Goal: Task Accomplishment & Management: Complete application form

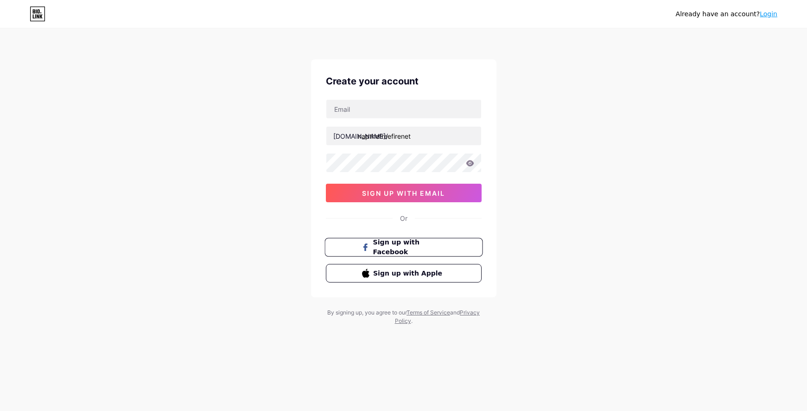
click at [419, 247] on span "Sign up with Facebook" at bounding box center [409, 247] width 73 height 20
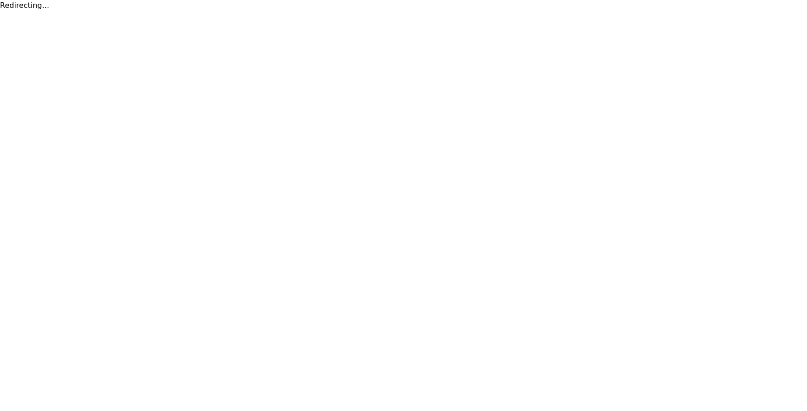
click at [656, 11] on html "Redirecting..." at bounding box center [403, 5] width 807 height 11
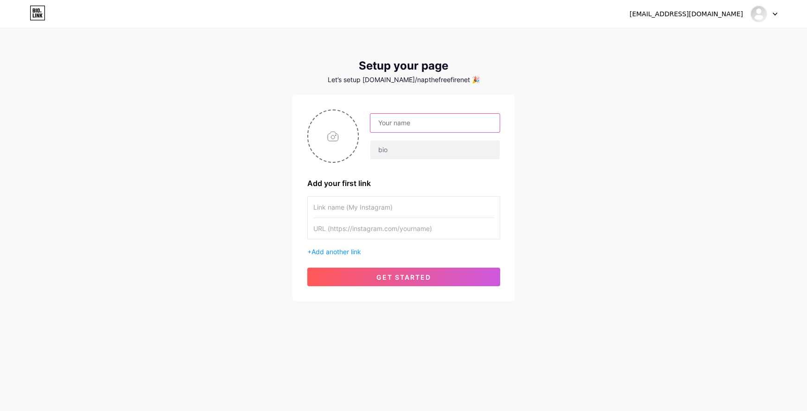
click at [421, 117] on input "text" at bounding box center [434, 123] width 129 height 19
click at [398, 117] on input "text" at bounding box center [434, 123] width 129 height 19
click at [411, 125] on input "text" at bounding box center [434, 123] width 129 height 19
type input "n"
type input "Nạp Thẻ Free Fire"
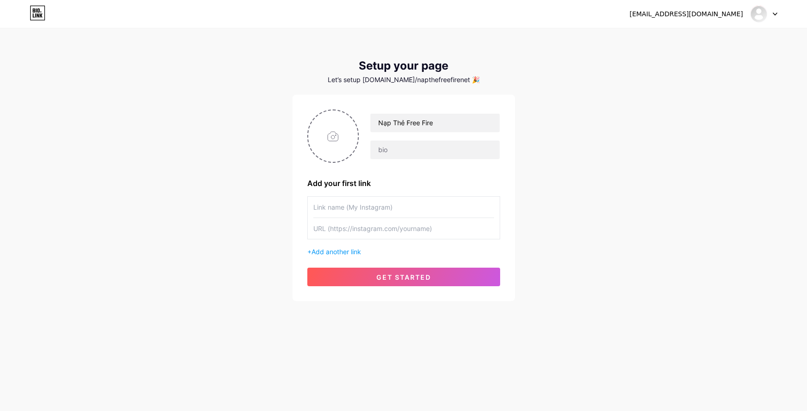
click at [407, 206] on input "text" at bounding box center [403, 207] width 181 height 21
click at [417, 224] on input "text" at bounding box center [403, 228] width 181 height 21
paste input "[URL][DOMAIN_NAME]"
drag, startPoint x: 441, startPoint y: 227, endPoint x: 393, endPoint y: 230, distance: 48.3
click at [393, 230] on input "[URL][DOMAIN_NAME]" at bounding box center [403, 228] width 181 height 21
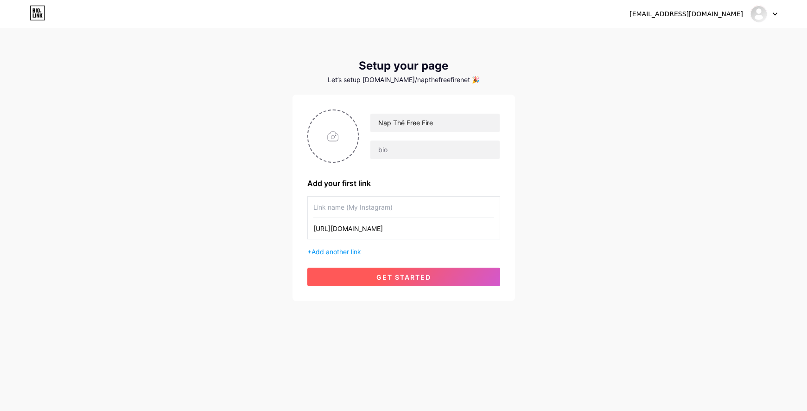
type input "[URL][DOMAIN_NAME]"
click at [396, 271] on button "get started" at bounding box center [403, 277] width 193 height 19
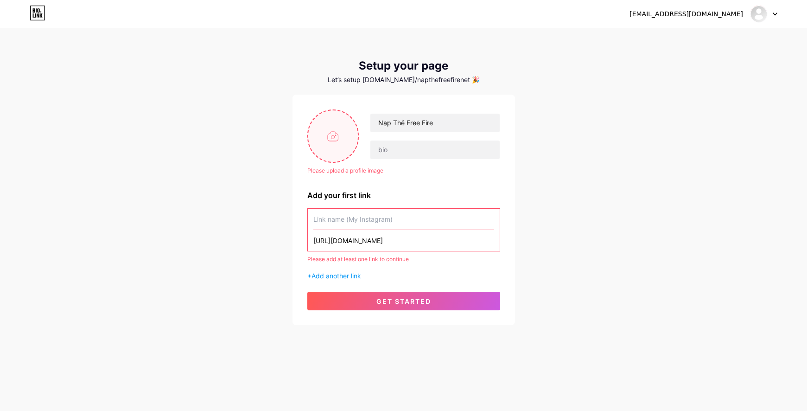
click at [328, 137] on input "file" at bounding box center [333, 135] width 50 height 51
type input "C:\fakepath\icon.png"
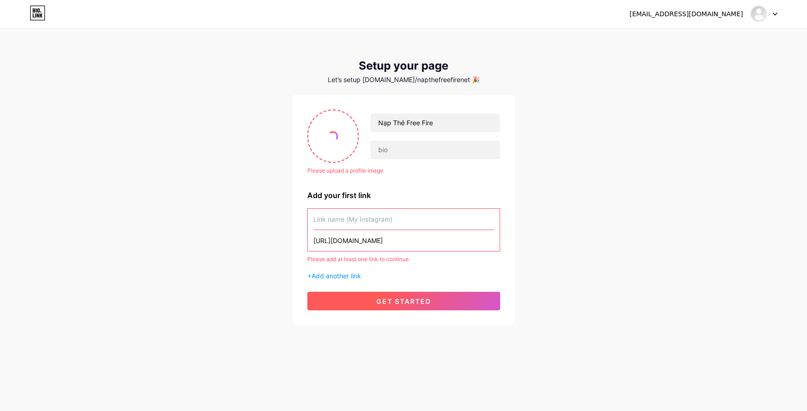
click at [434, 303] on button "get started" at bounding box center [403, 301] width 193 height 19
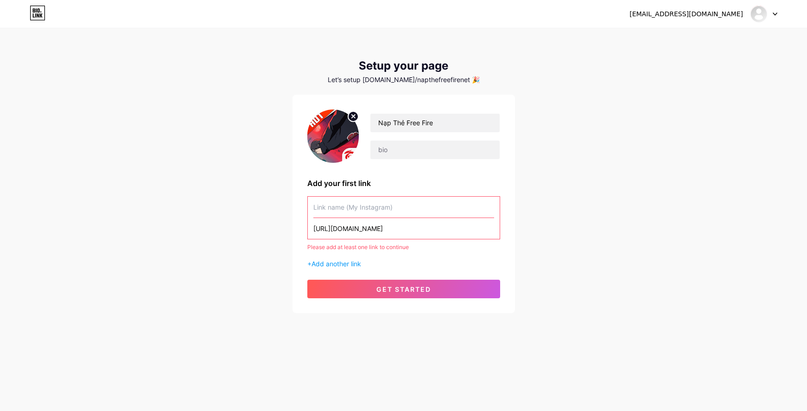
click at [415, 232] on input "[URL][DOMAIN_NAME]" at bounding box center [403, 228] width 181 height 21
click at [391, 209] on input "text" at bounding box center [403, 207] width 181 height 21
click at [399, 292] on span "get started" at bounding box center [403, 289] width 55 height 8
click at [375, 210] on input "text" at bounding box center [403, 207] width 181 height 21
click at [364, 205] on input "text" at bounding box center [403, 207] width 181 height 21
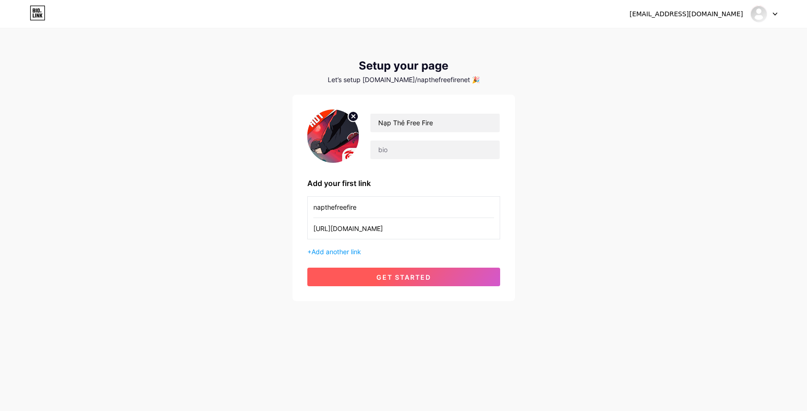
type input "napthefreefire"
click at [440, 275] on button "get started" at bounding box center [403, 277] width 193 height 19
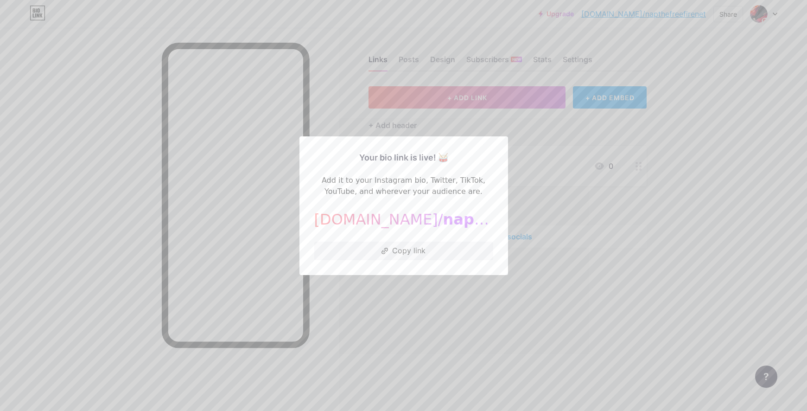
click at [673, 237] on div at bounding box center [403, 205] width 807 height 411
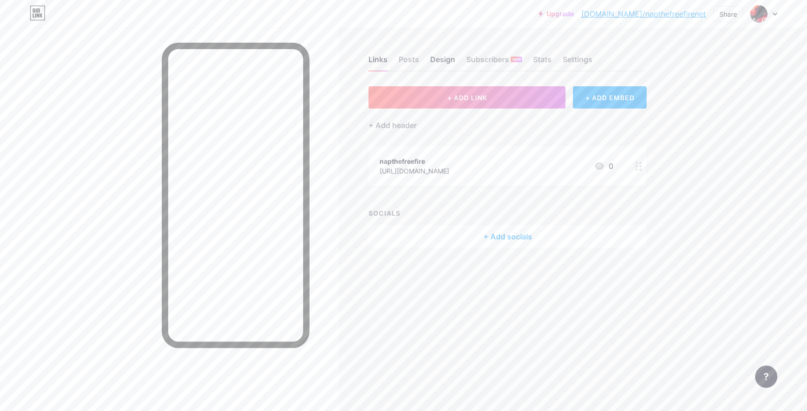
click at [441, 59] on div "Design" at bounding box center [442, 62] width 25 height 17
click at [493, 172] on div "napthefreefire [URL][DOMAIN_NAME] 0" at bounding box center [497, 165] width 234 height 21
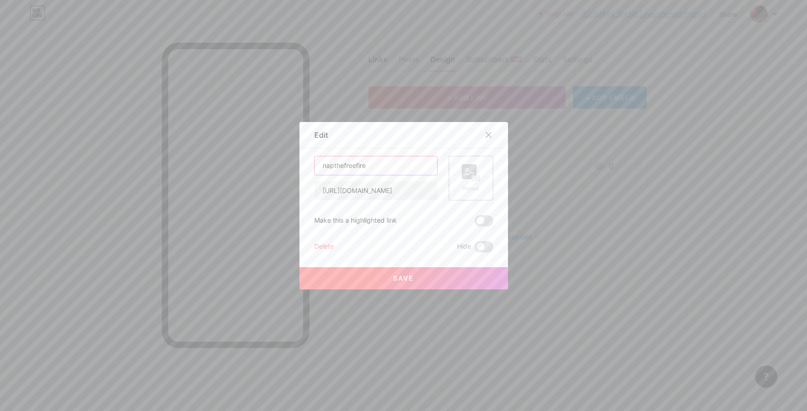
click at [384, 171] on input "napthefreefire" at bounding box center [376, 165] width 122 height 19
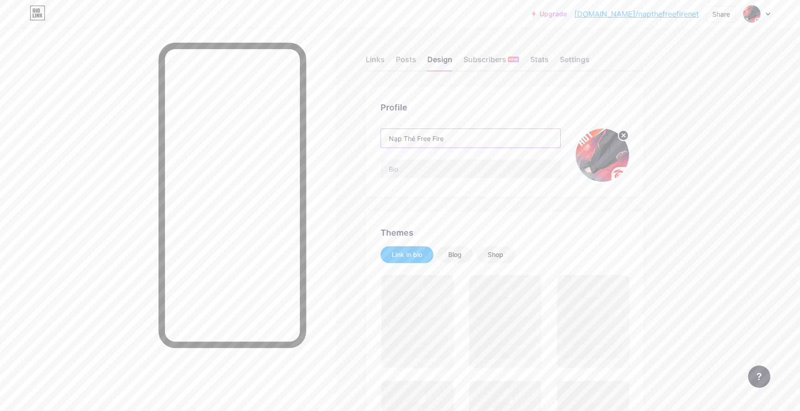
click at [480, 135] on input "Nạp Thẻ Free Fire" at bounding box center [470, 138] width 179 height 19
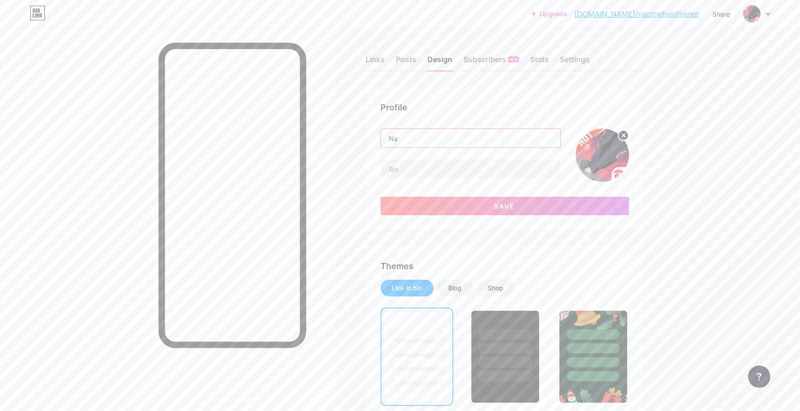
type input "N"
type input "b"
type input "[DOMAIN_NAME]"
click at [482, 203] on button "Save" at bounding box center [505, 206] width 249 height 19
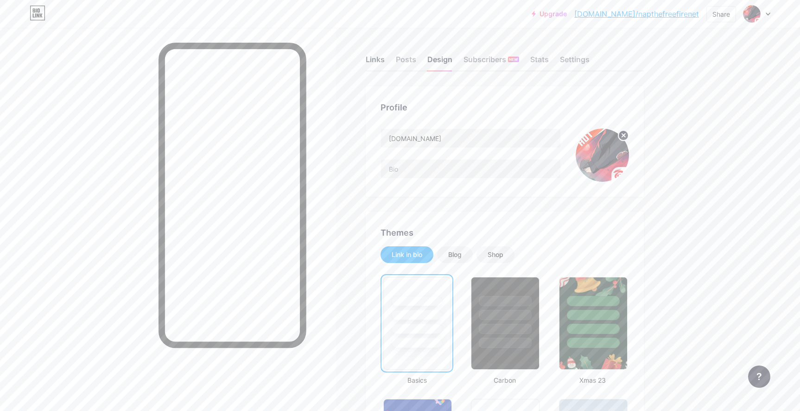
click at [376, 56] on div "Links" at bounding box center [375, 62] width 19 height 17
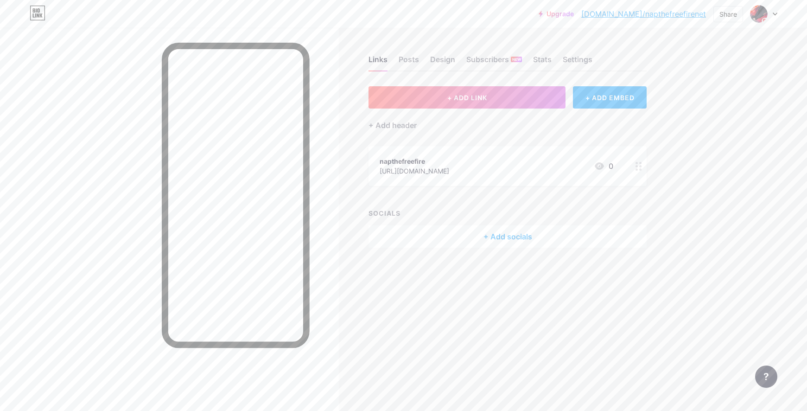
click at [532, 174] on div "napthefreefire [URL][DOMAIN_NAME] 0" at bounding box center [497, 165] width 234 height 21
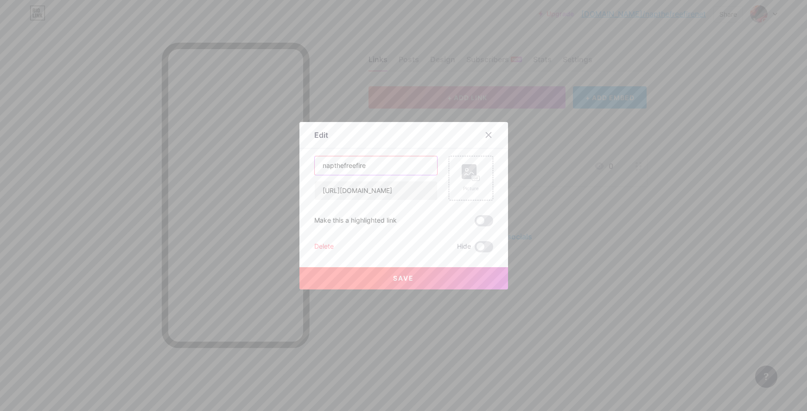
click at [386, 160] on input "napthefreefire" at bounding box center [376, 165] width 122 height 19
click at [475, 178] on rect at bounding box center [475, 178] width 7 height 5
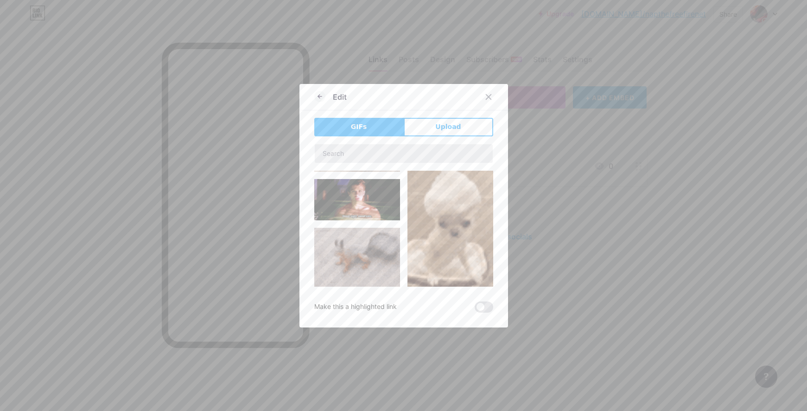
scroll to position [139, 0]
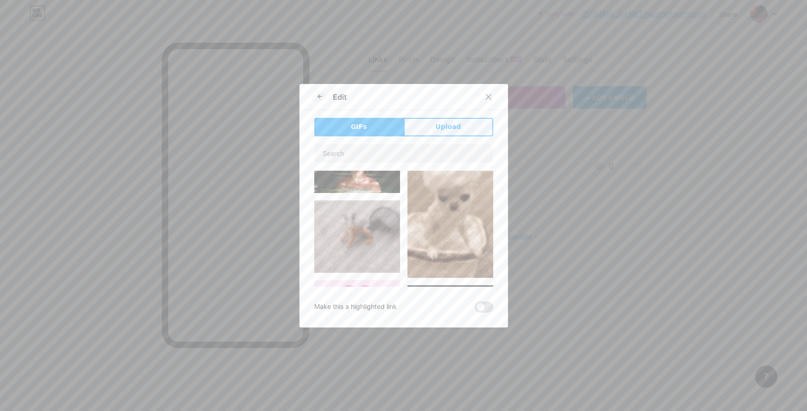
click at [444, 126] on span "Upload" at bounding box center [448, 127] width 26 height 10
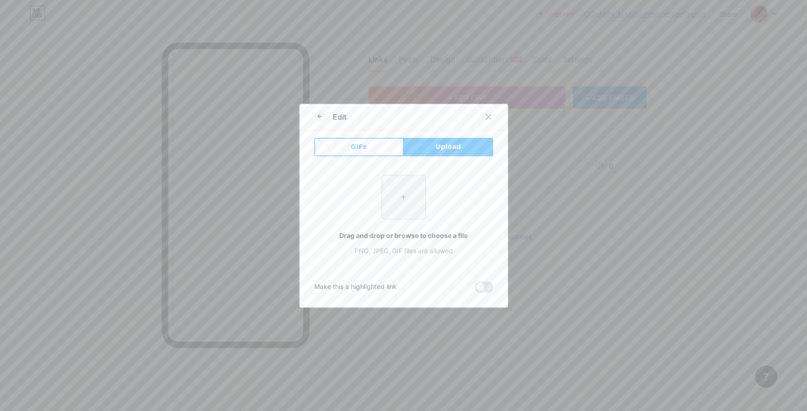
click at [405, 190] on input "file" at bounding box center [404, 197] width 44 height 44
type input "C:\fakepath\icon.png"
click at [498, 255] on div "Edit GIFs Upload Content YouTube Play YouTube video without leaving your page. …" at bounding box center [404, 206] width 209 height 204
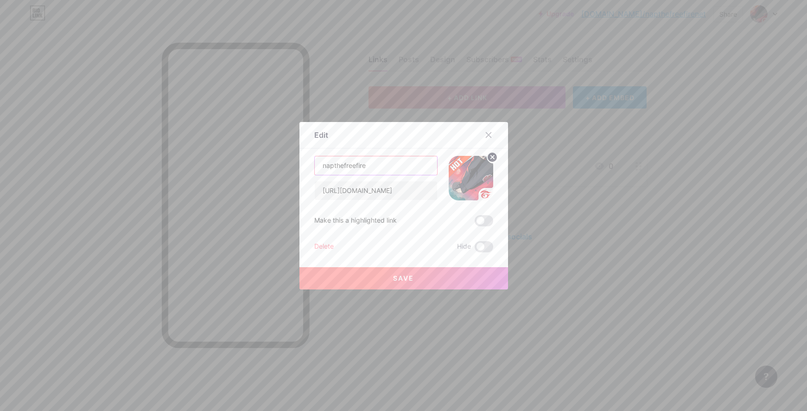
click at [386, 162] on input "napthefreefire" at bounding box center [376, 165] width 122 height 19
type input "Bạn muốn có nhiều kim cương? Click ngay!"
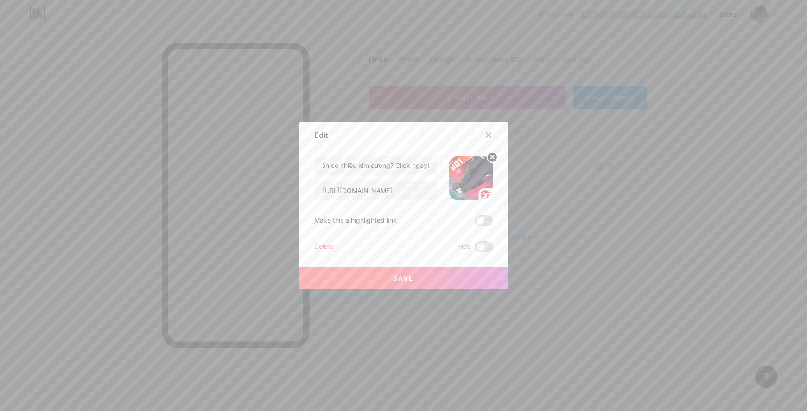
click at [409, 277] on span "Save" at bounding box center [403, 278] width 21 height 8
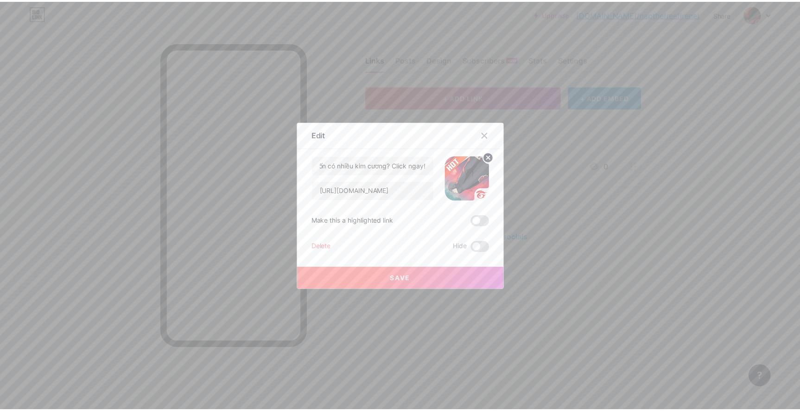
scroll to position [0, 0]
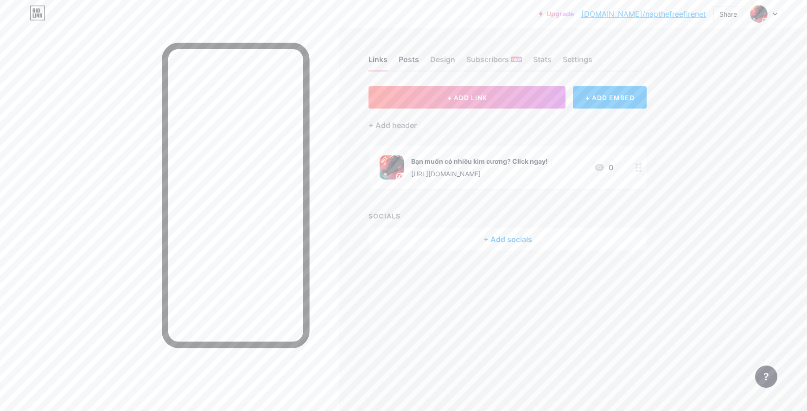
click at [408, 55] on div "Posts" at bounding box center [409, 62] width 20 height 17
click at [446, 61] on div "Design" at bounding box center [442, 62] width 25 height 17
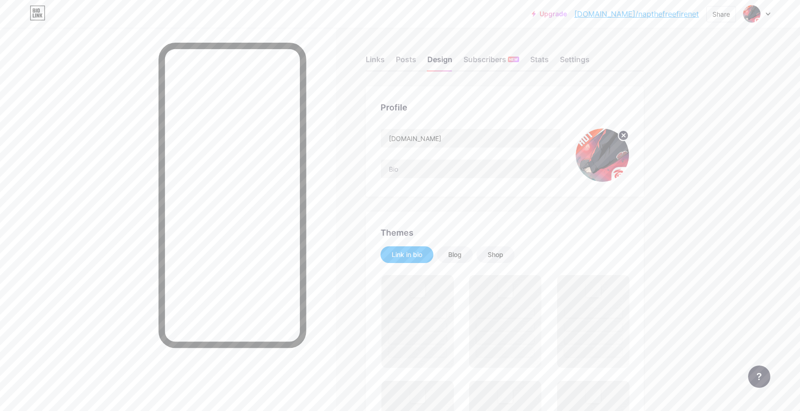
click at [596, 166] on img at bounding box center [602, 154] width 53 height 53
click at [625, 136] on icon at bounding box center [623, 135] width 3 height 3
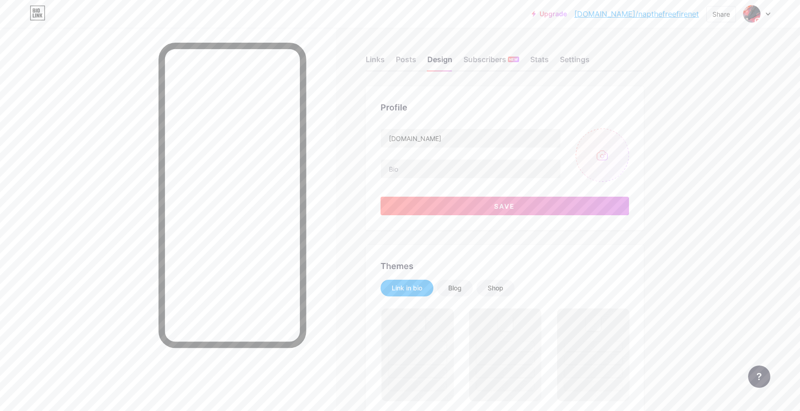
click at [610, 156] on input "file" at bounding box center [602, 154] width 53 height 53
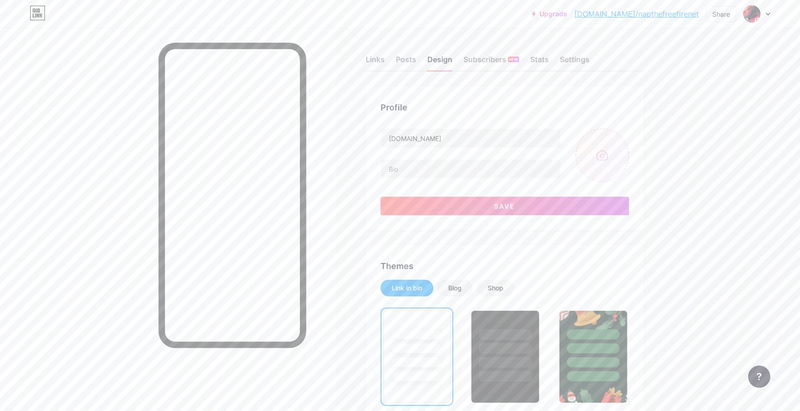
type input "C:\fakepath\profile_napthefreefire.vn.png"
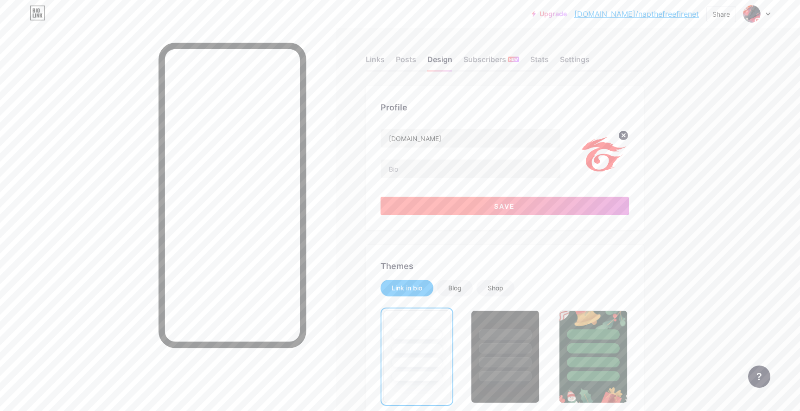
click at [504, 206] on span "Save" at bounding box center [504, 206] width 21 height 8
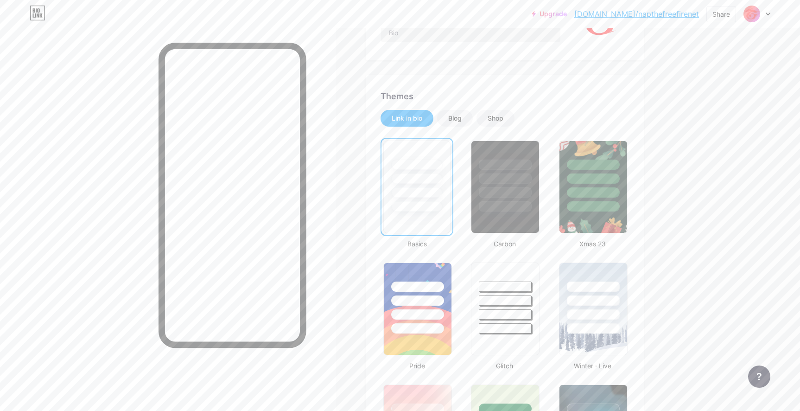
scroll to position [139, 0]
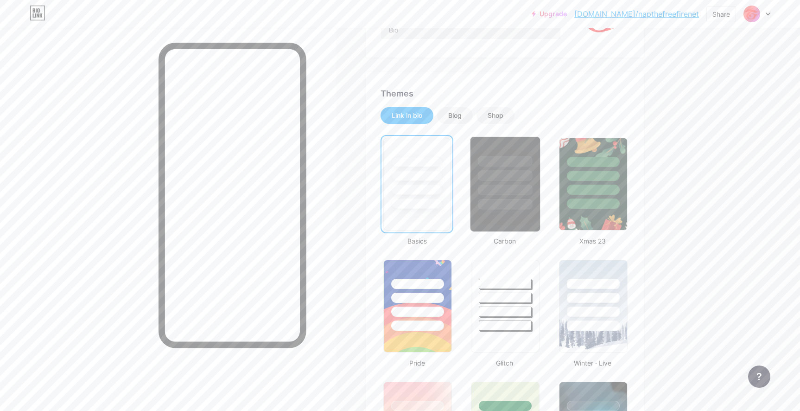
click at [510, 186] on div at bounding box center [505, 190] width 54 height 11
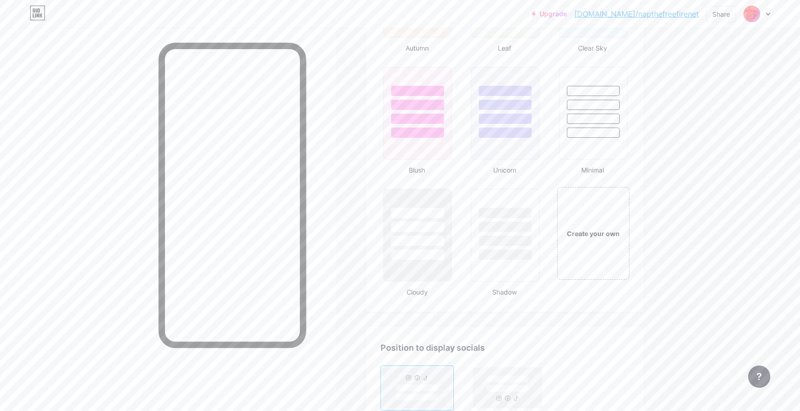
scroll to position [974, 0]
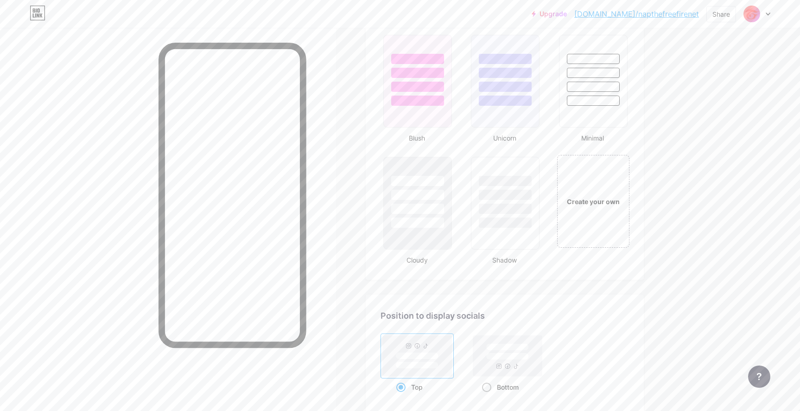
click at [504, 355] on rect at bounding box center [507, 356] width 43 height 7
click at [488, 395] on input "Bottom" at bounding box center [485, 398] width 6 height 6
radio input "true"
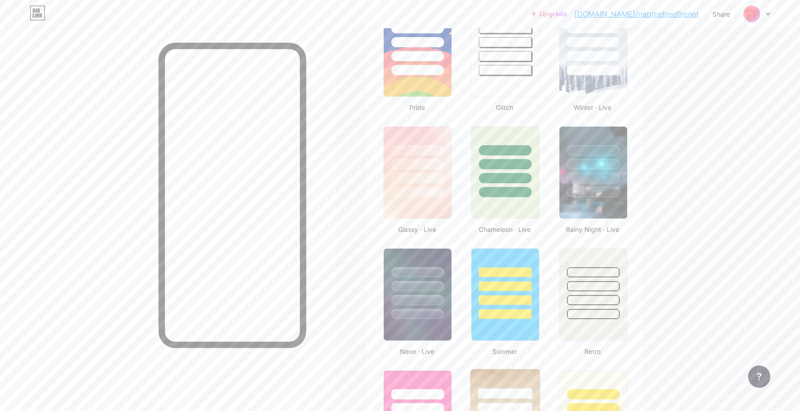
scroll to position [325, 0]
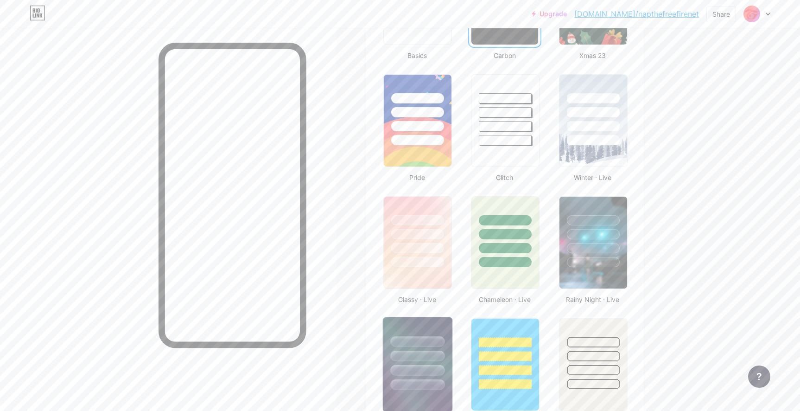
click at [419, 347] on div at bounding box center [418, 353] width 70 height 73
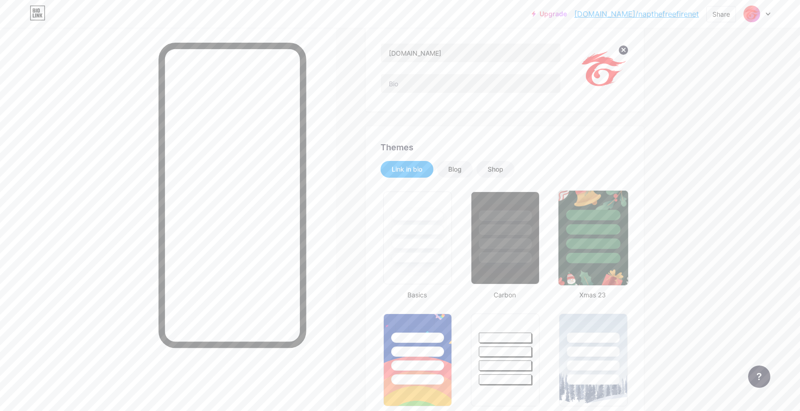
scroll to position [93, 0]
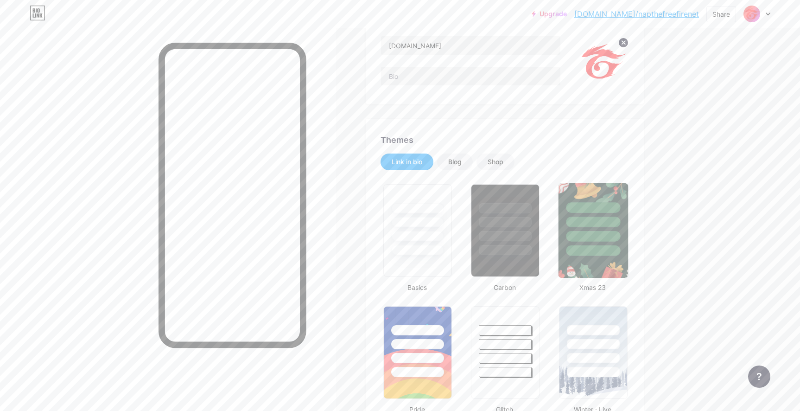
click at [584, 247] on div at bounding box center [593, 250] width 54 height 11
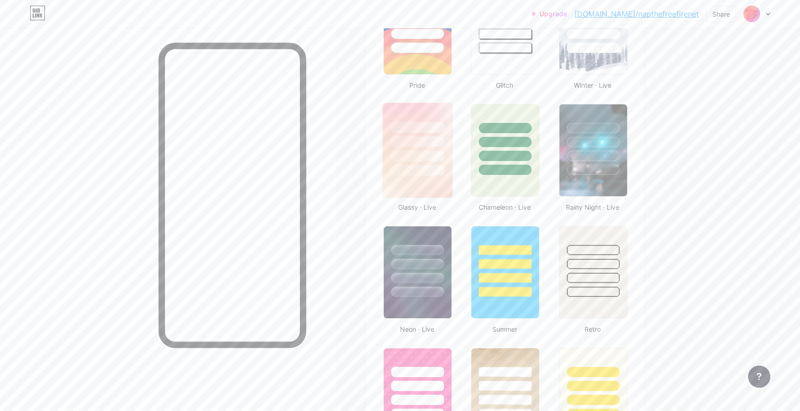
scroll to position [417, 0]
click at [432, 180] on img at bounding box center [418, 149] width 70 height 95
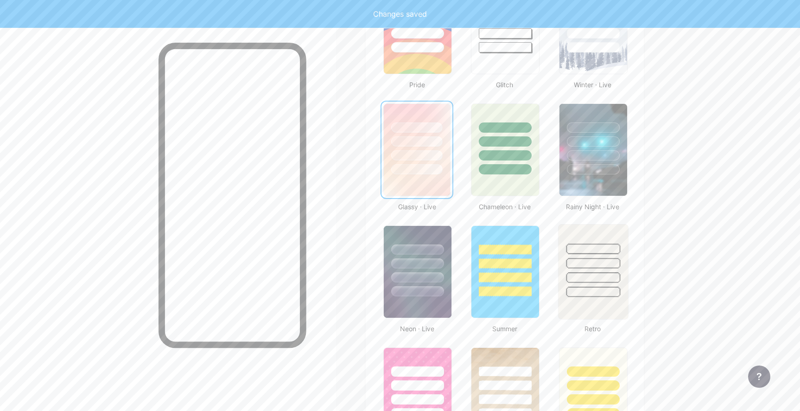
click at [580, 254] on div at bounding box center [593, 248] width 54 height 11
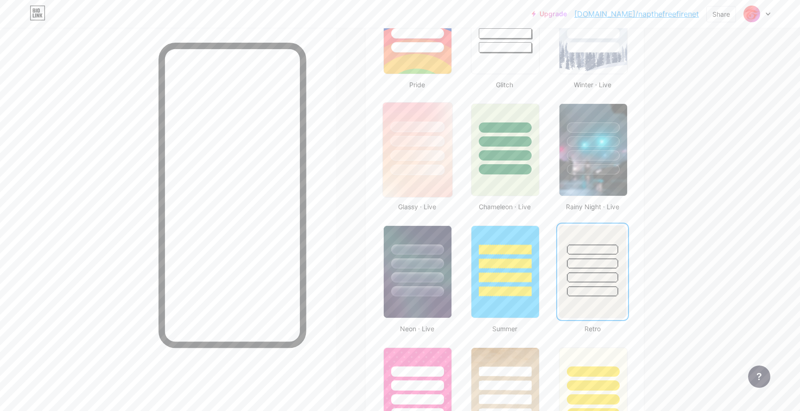
click at [427, 179] on img at bounding box center [418, 149] width 70 height 95
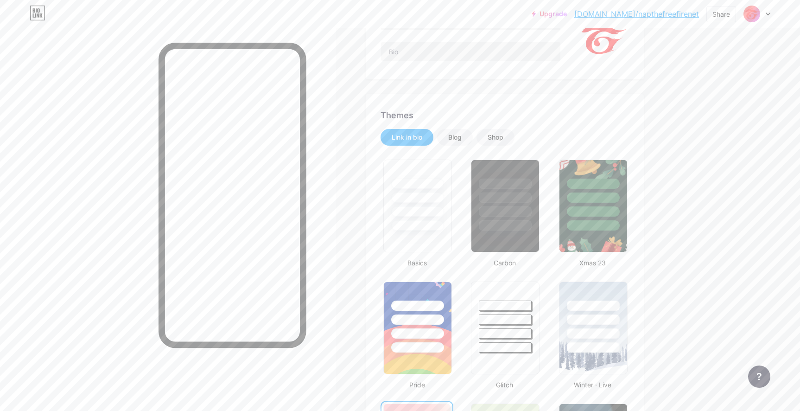
scroll to position [185, 0]
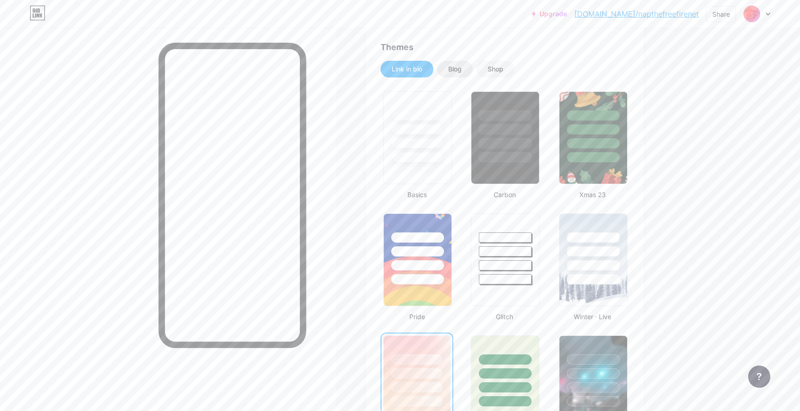
click at [447, 68] on div "Blog" at bounding box center [455, 69] width 36 height 17
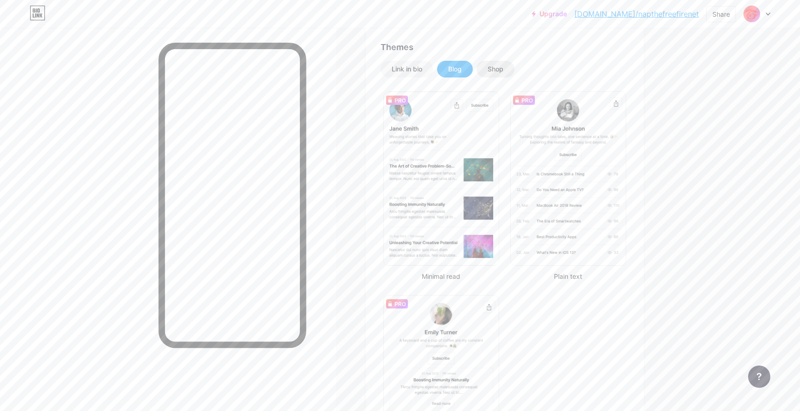
click at [504, 68] on div "Shop" at bounding box center [496, 68] width 16 height 9
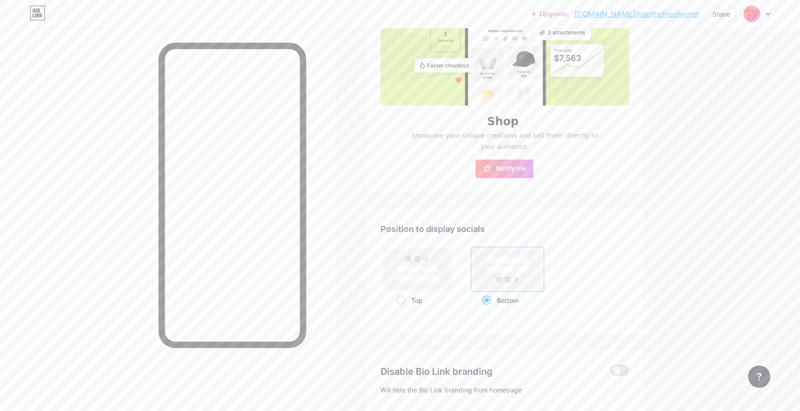
scroll to position [139, 0]
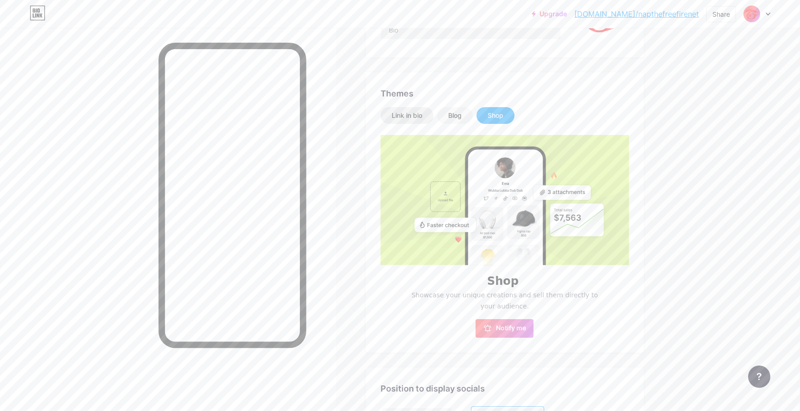
click at [419, 114] on div "Link in bio" at bounding box center [407, 115] width 31 height 9
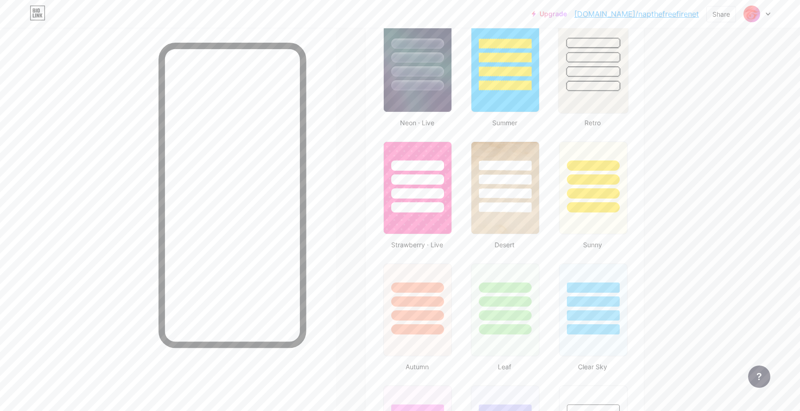
scroll to position [695, 0]
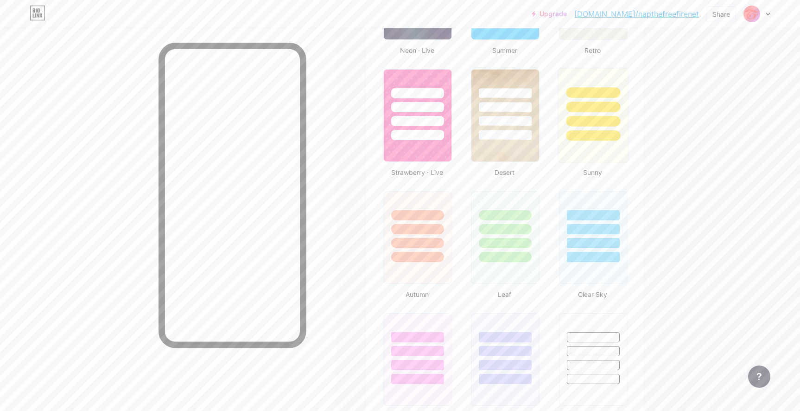
click at [592, 121] on div at bounding box center [593, 121] width 54 height 11
click at [595, 225] on div at bounding box center [593, 228] width 54 height 11
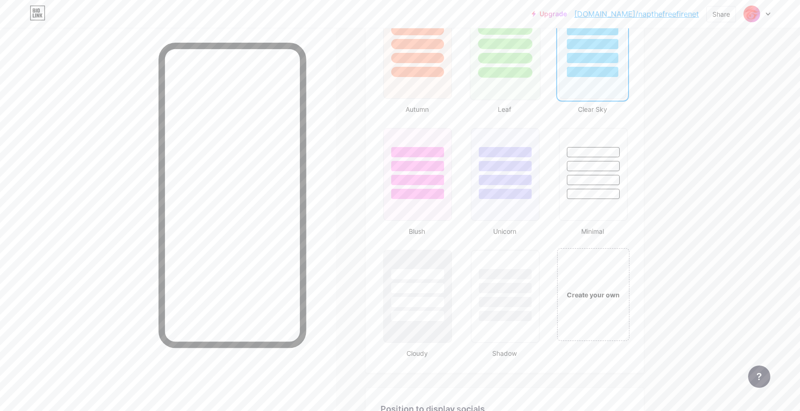
scroll to position [881, 0]
click at [514, 179] on div at bounding box center [505, 179] width 54 height 11
click at [428, 170] on div at bounding box center [417, 165] width 54 height 11
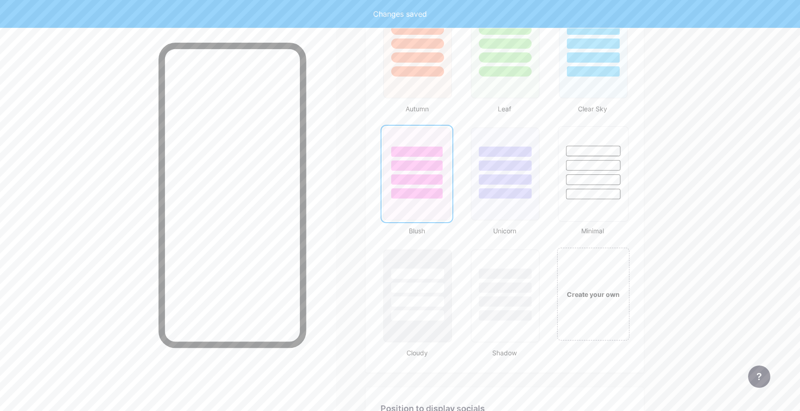
click at [588, 160] on div at bounding box center [593, 165] width 54 height 11
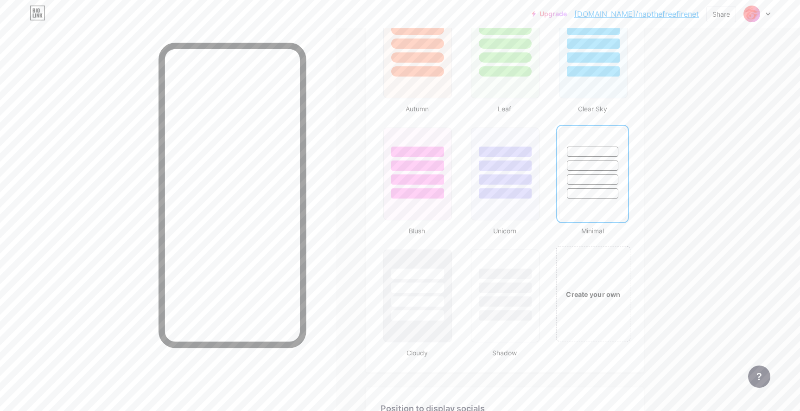
click at [602, 282] on div "Create your own" at bounding box center [593, 294] width 75 height 96
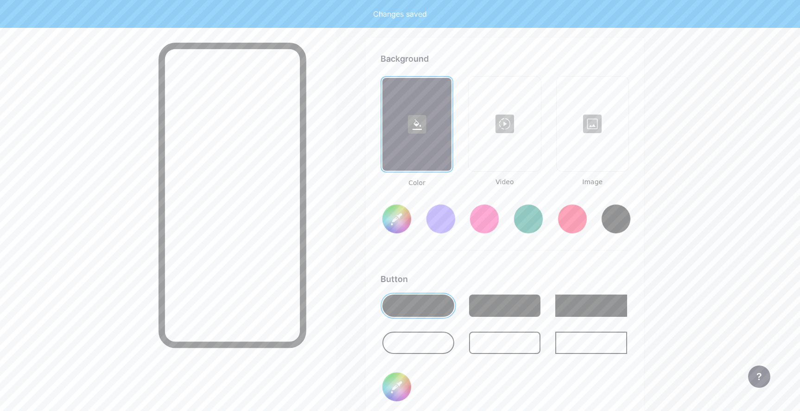
scroll to position [1231, 0]
type input "#ffffff"
type input "#000000"
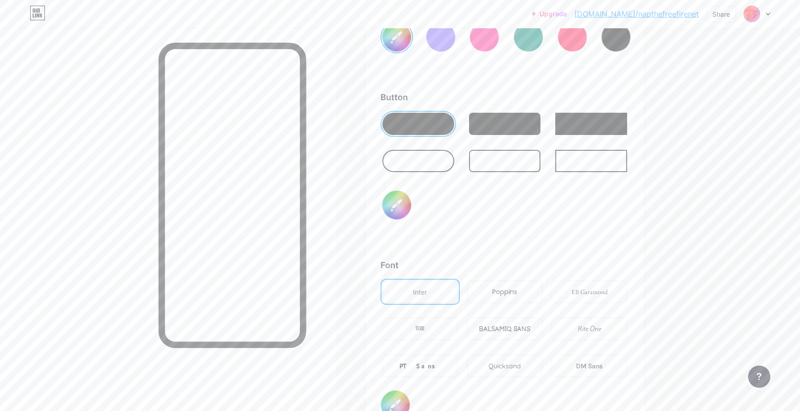
scroll to position [1416, 0]
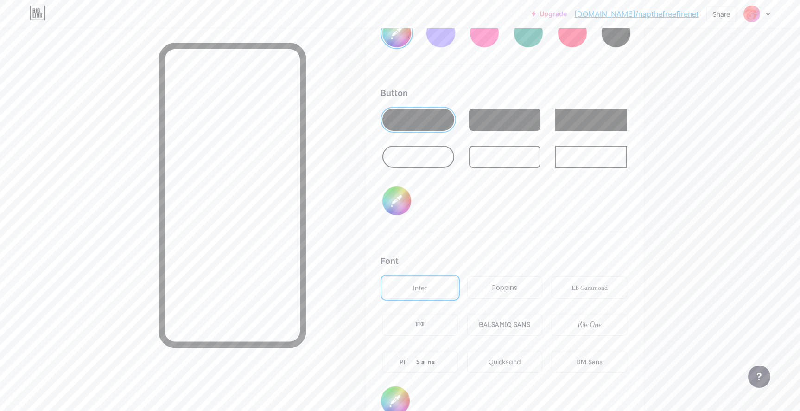
click at [511, 158] on div at bounding box center [505, 157] width 72 height 22
click at [503, 102] on div "Button #000000" at bounding box center [505, 160] width 249 height 146
click at [517, 126] on div at bounding box center [505, 119] width 72 height 22
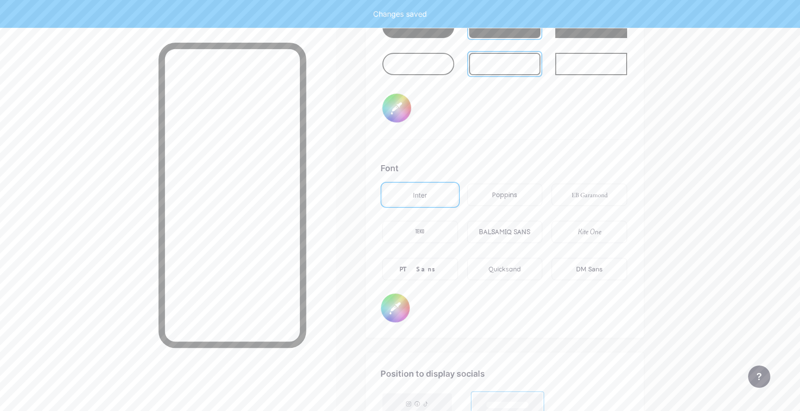
scroll to position [1602, 0]
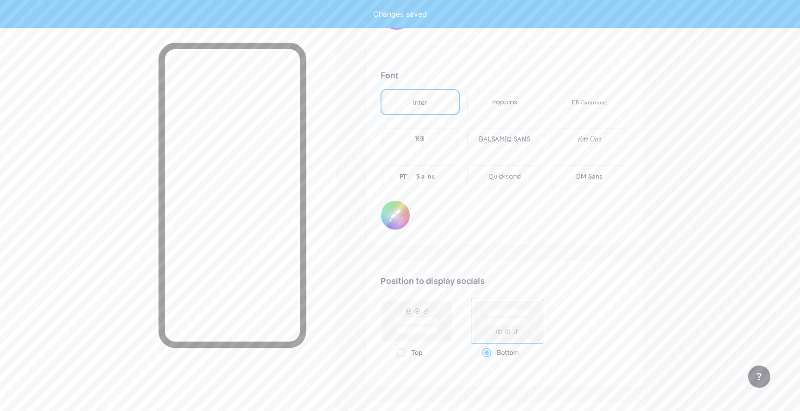
type input "#ffffff"
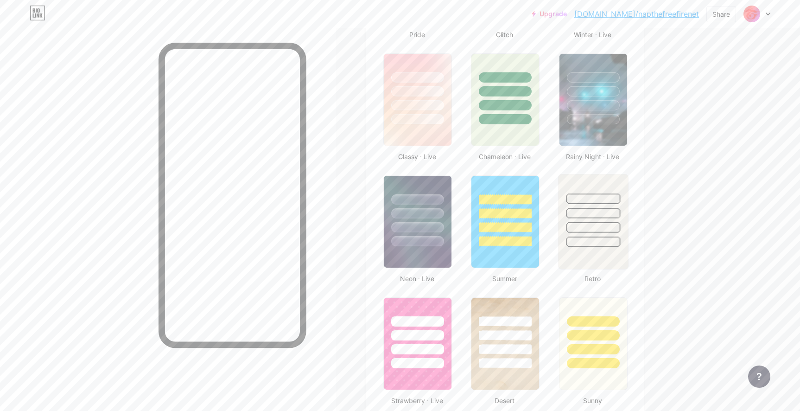
scroll to position [443, 0]
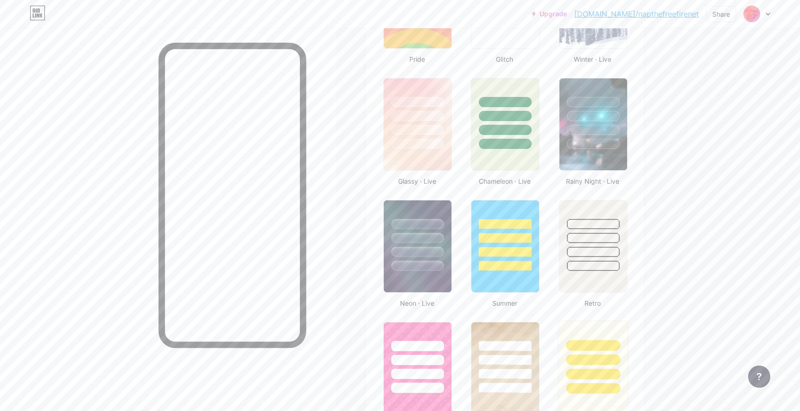
click at [596, 323] on div at bounding box center [593, 357] width 70 height 73
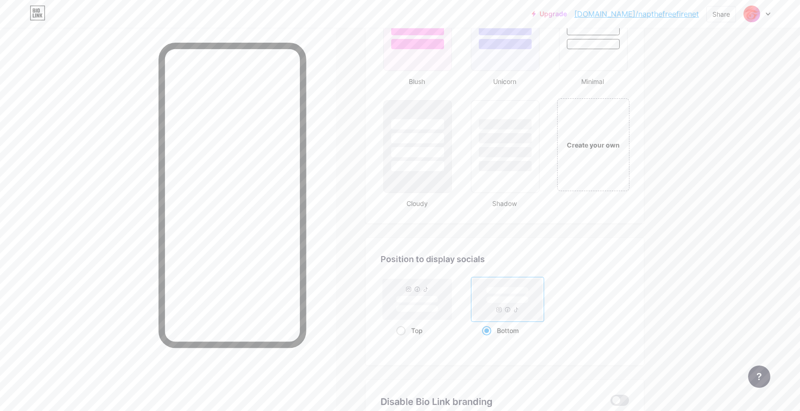
scroll to position [979, 0]
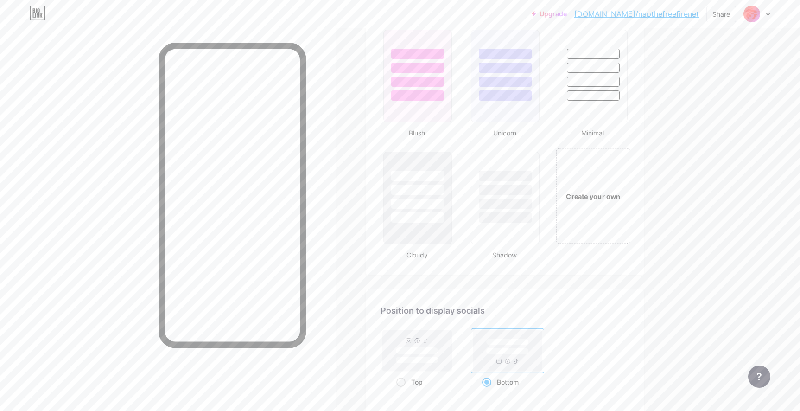
click at [594, 184] on div "Create your own" at bounding box center [593, 196] width 75 height 96
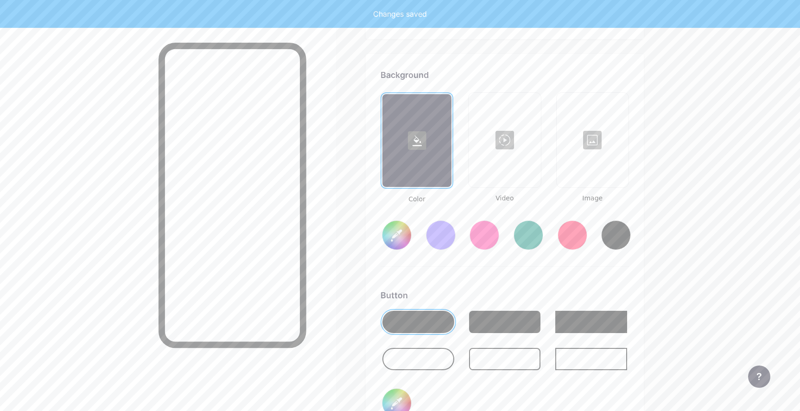
scroll to position [1231, 0]
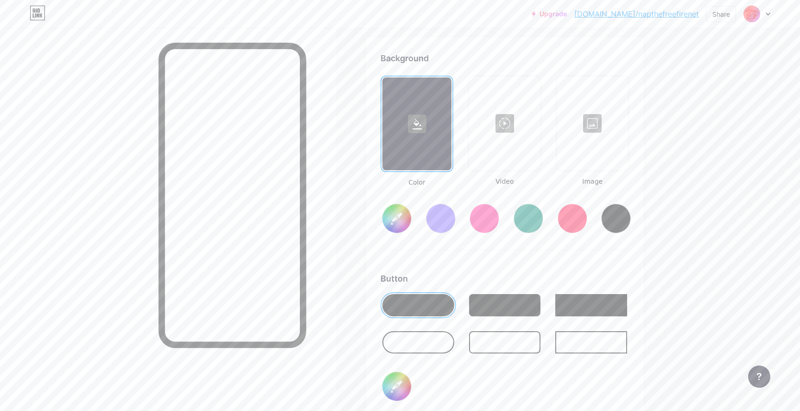
type input "#ffffff"
type input "#000000"
click at [511, 296] on div at bounding box center [505, 305] width 72 height 22
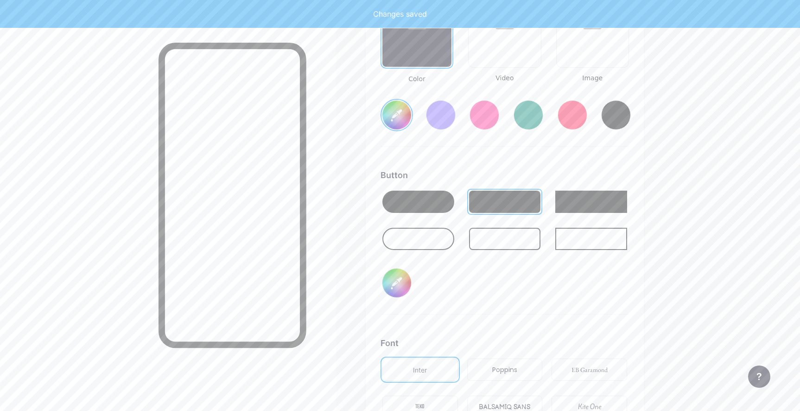
scroll to position [1370, 0]
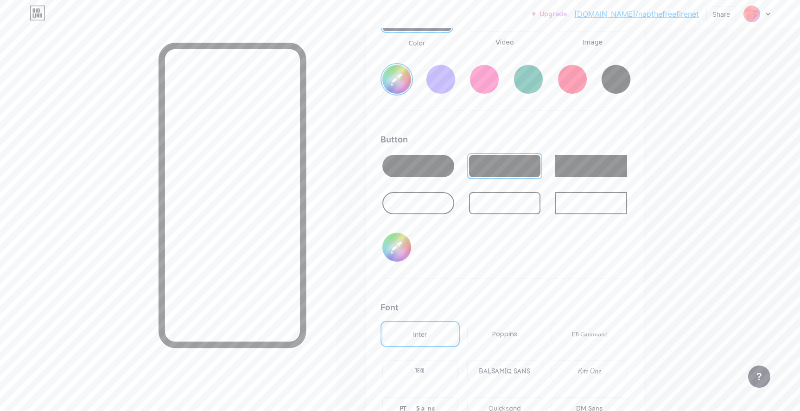
click at [406, 249] on input "#000000" at bounding box center [397, 247] width 29 height 29
click at [404, 259] on input "#000000" at bounding box center [397, 247] width 29 height 29
type input "#ffffff"
type input "#ec7878"
type input "#ffffff"
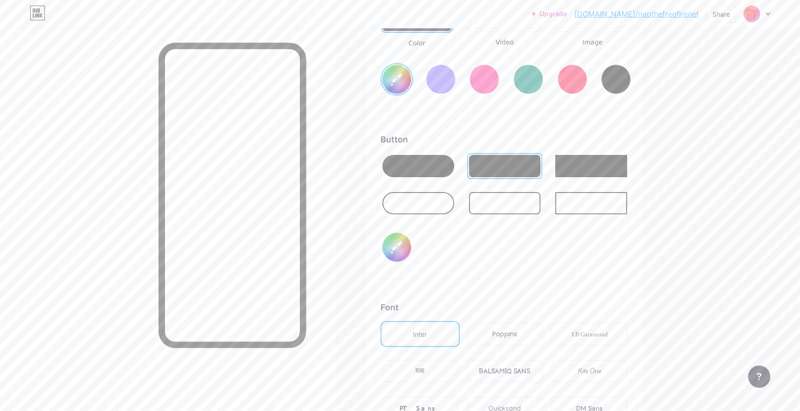
type input "#541212"
type input "#ffffff"
type input "#501111"
type input "#ffffff"
type input "#4f1111"
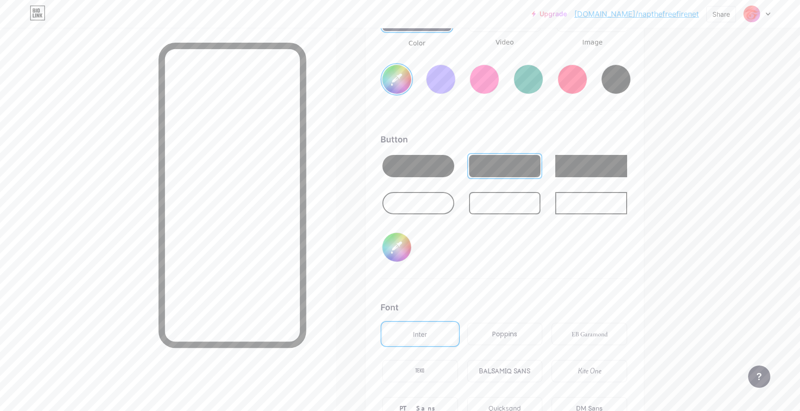
type input "#ffffff"
type input "#4c1010"
type input "#ffffff"
type input "#480f0f"
type input "#ffffff"
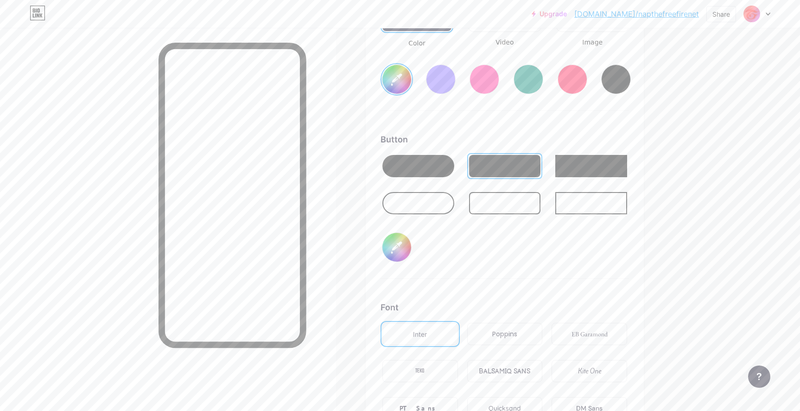
type input "#3f0e0e"
type input "#ffffff"
type input "#3b0c0c"
type input "#ffffff"
type input "#370b0b"
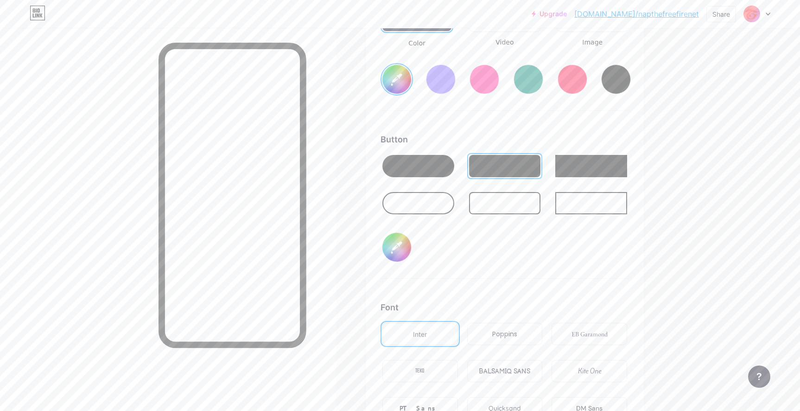
type input "#ffffff"
type input "#330a0a"
type input "#ffffff"
type input "#2f0909"
type input "#ffffff"
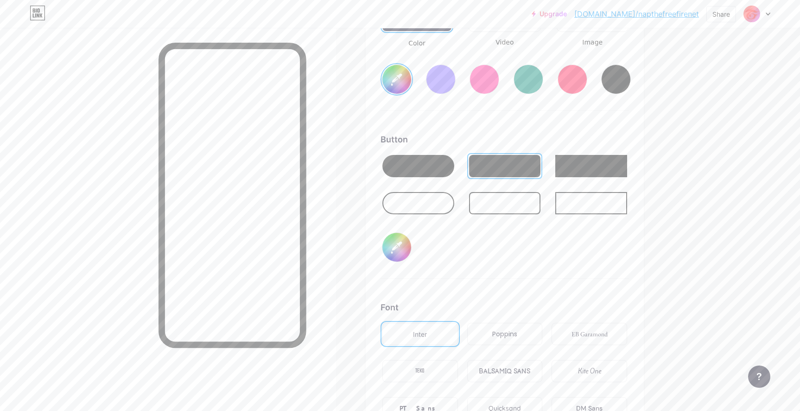
type input "#2a0909"
type input "#ffffff"
type input "#2b0808"
type input "#ffffff"
type input "#270707"
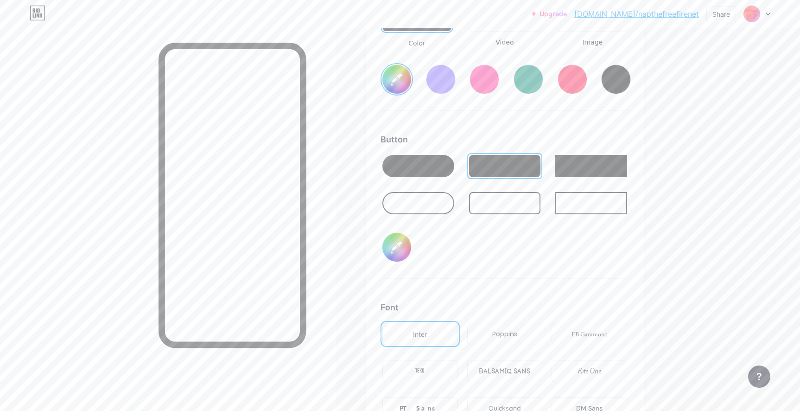
type input "#ffffff"
type input "#220707"
type input "#ffffff"
type input "#192207"
type input "#ffffff"
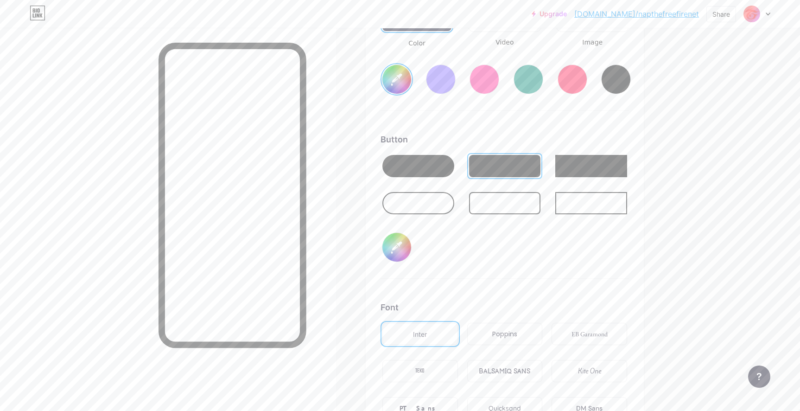
type input "#1c2207"
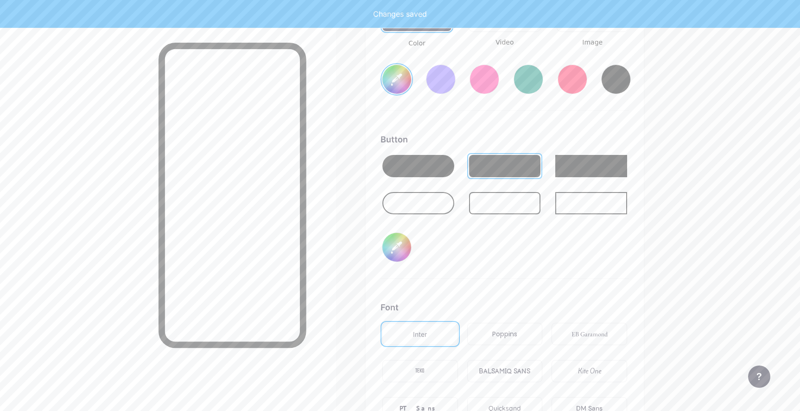
type input "#ffffff"
type input "#1e2207"
type input "#ffffff"
type input "#1f2207"
type input "#ffffff"
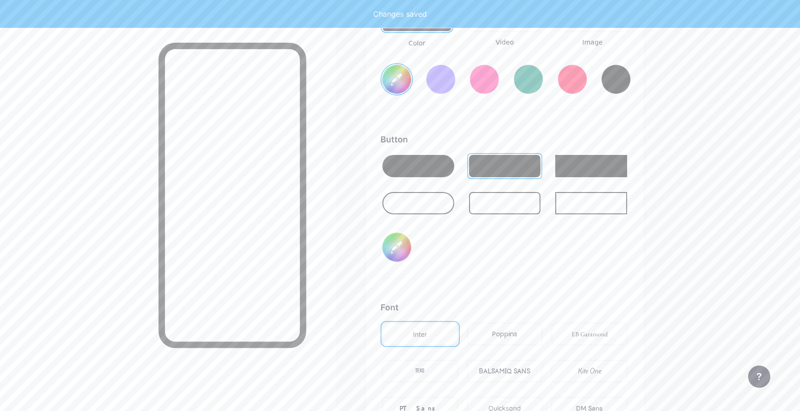
type input "#202207"
type input "#ffffff"
type input "#222207"
type input "#ffffff"
type input "#222107"
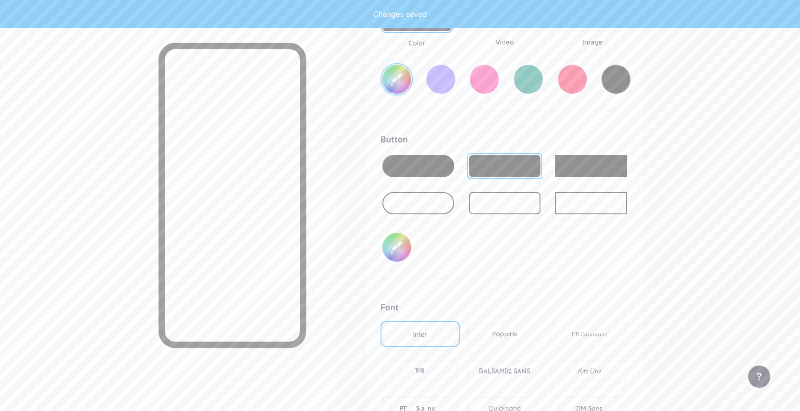
type input "#ffffff"
type input "#58550e"
type input "#ffffff"
type input "#58560e"
type input "#ffffff"
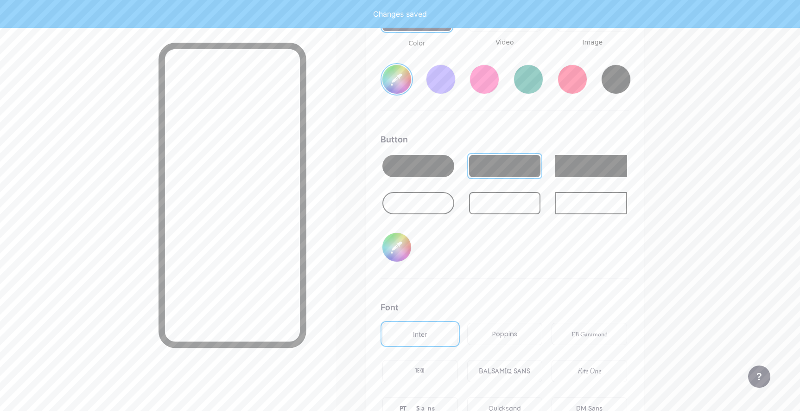
type input "#5d5a0e"
type input "#ffffff"
type input "#5e5b0d"
type input "#ffffff"
type input "#5f5d0c"
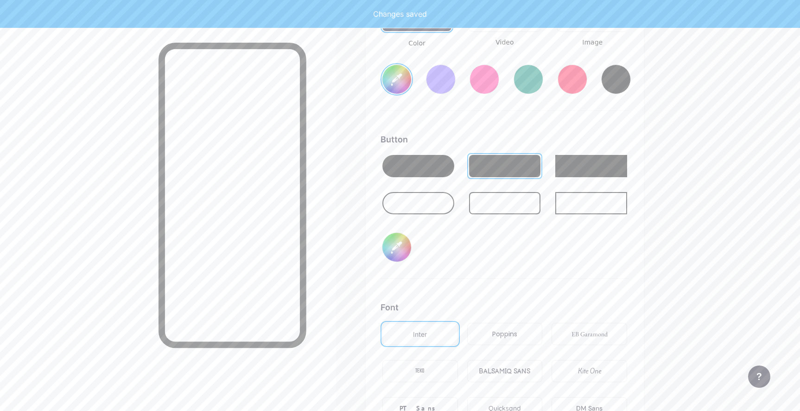
type input "#ffffff"
type input "#65620b"
type input "#ffffff"
type input "#6c6909"
type input "#ffffff"
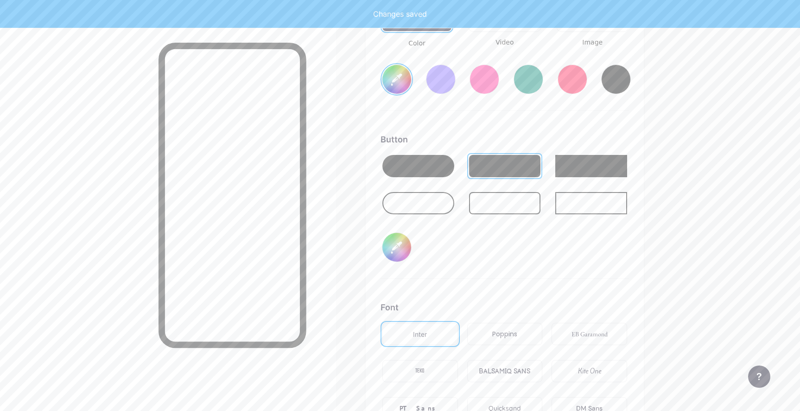
type input "#726f08"
type input "#ffffff"
type input "#7a7605"
type input "#ffffff"
type input "#817d03"
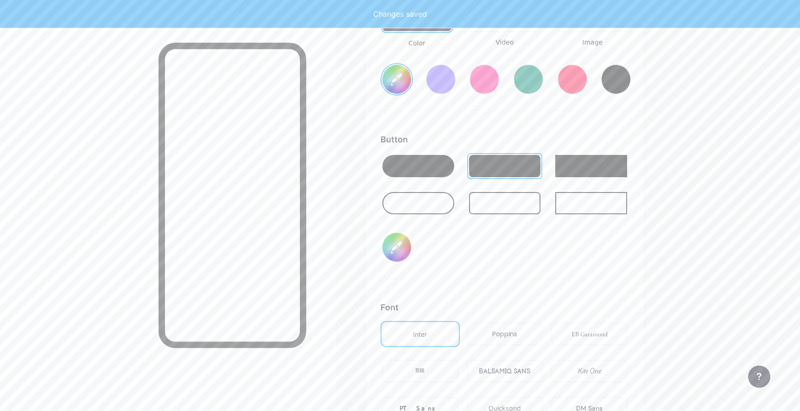
type input "#ffffff"
type input "#8f8a00"
type input "#ffffff"
type input "#999400"
type input "#ffffff"
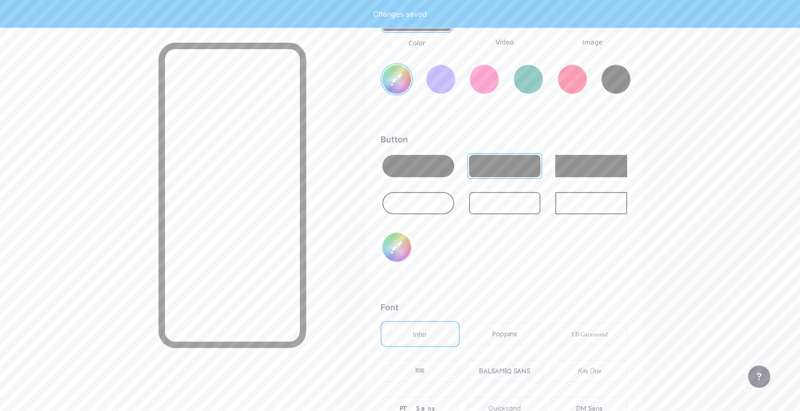
type input "#a39e00"
type input "#ffffff"
type input "#b3ad00"
type input "#ffffff"
type input "#b8b100"
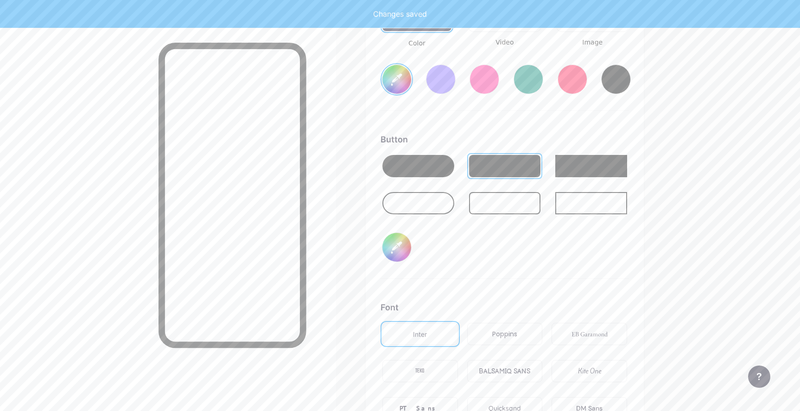
type input "#ffffff"
type input "#c2bb00"
type input "#ffffff"
type input "#ccc500"
type input "#ffffff"
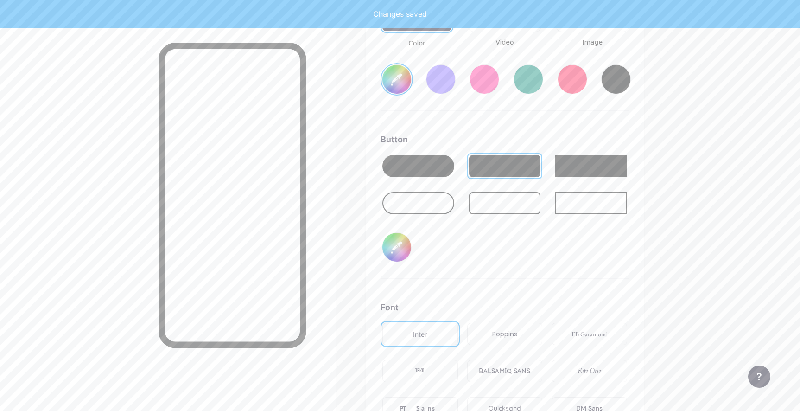
type input "#d1ca00"
type input "#ffffff"
type input "#dbd400"
type input "#ffffff"
type input "#e6de00"
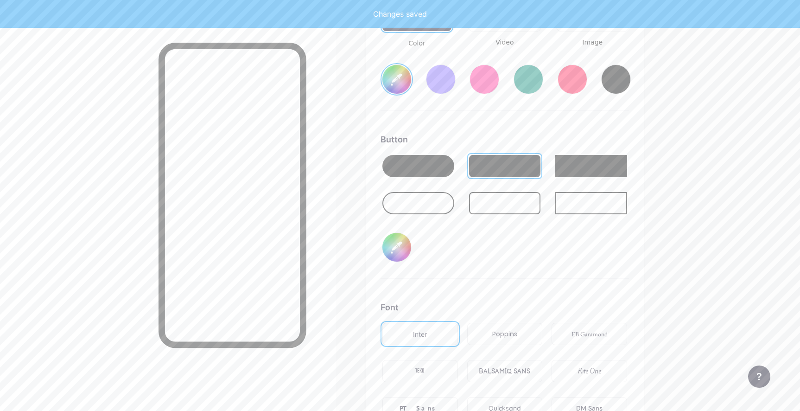
type input "#ffffff"
type input "#ebe300"
type input "#ffffff"
type input "#f0e800"
type input "#ffffff"
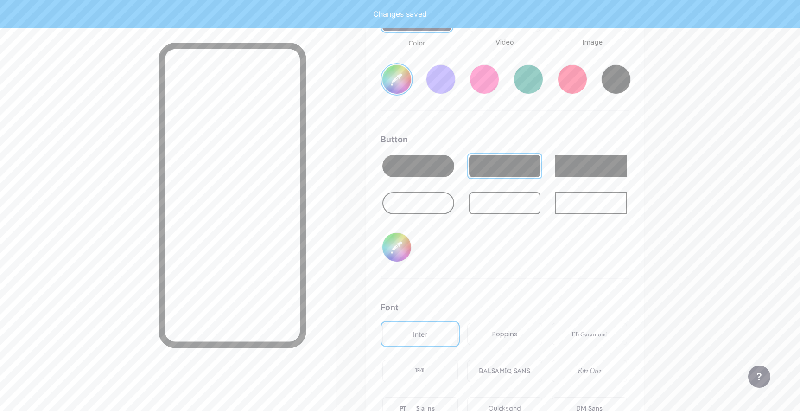
type input "#f5ed00"
type input "#ffffff"
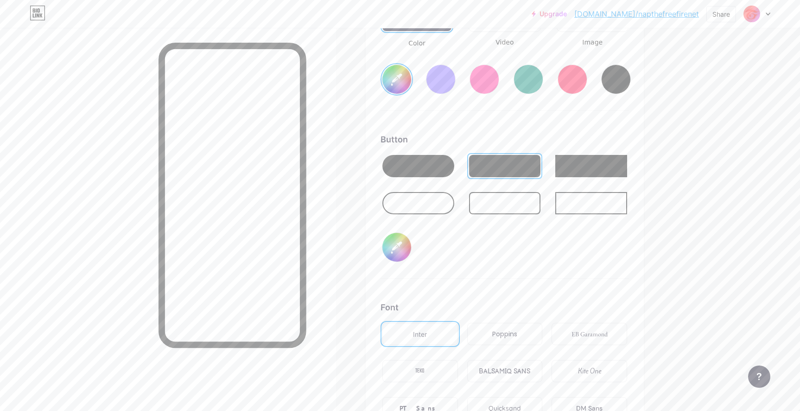
type input "#f5ed00"
click at [546, 253] on div "Button #f5ed00" at bounding box center [505, 206] width 249 height 146
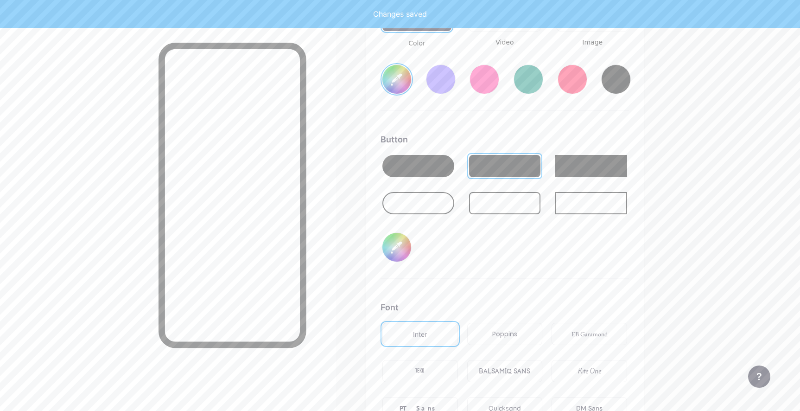
click at [395, 249] on input "#f5ed00" at bounding box center [397, 247] width 29 height 29
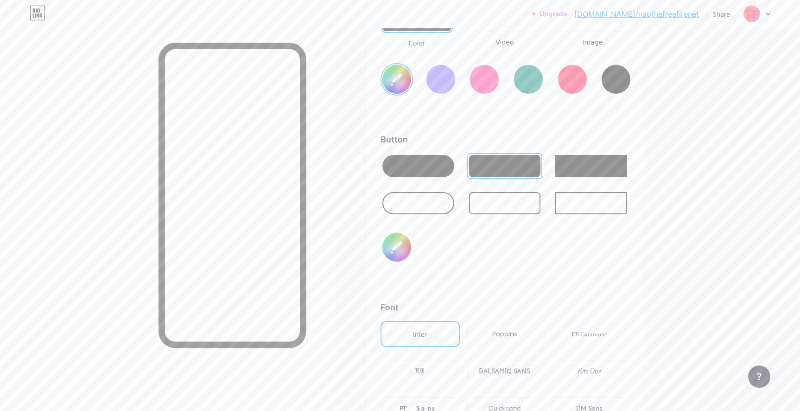
type input "#ffffff"
type input "#f5e000"
type input "#ffffff"
type input "#f5d400"
type input "#ffffff"
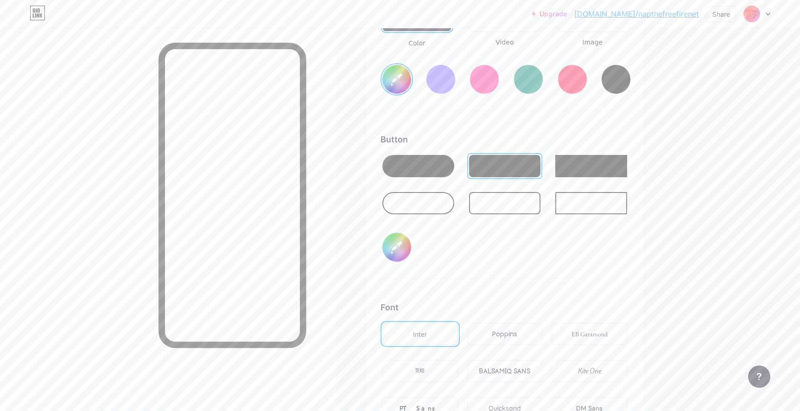
type input "#f5cc00"
type input "#ffffff"
type input "#f5c000"
type input "#ffffff"
type input "#f5b400"
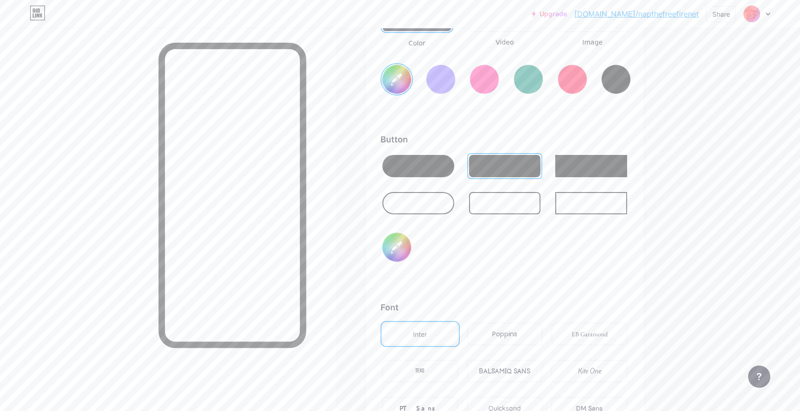
click at [595, 248] on div "Button #f5b400" at bounding box center [505, 206] width 249 height 146
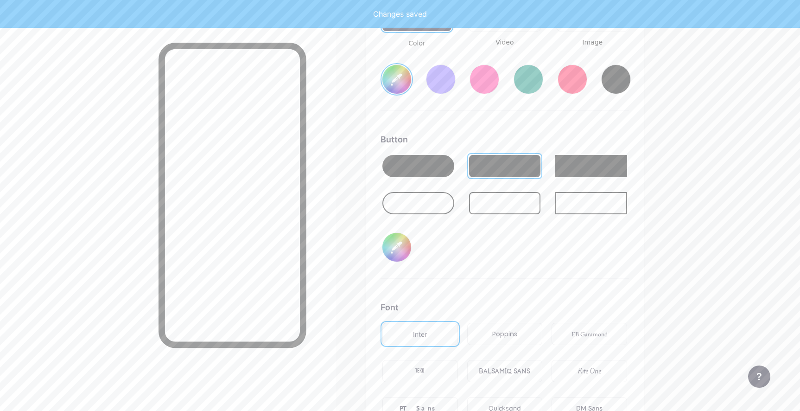
click at [402, 242] on input "#f5b400" at bounding box center [397, 247] width 29 height 29
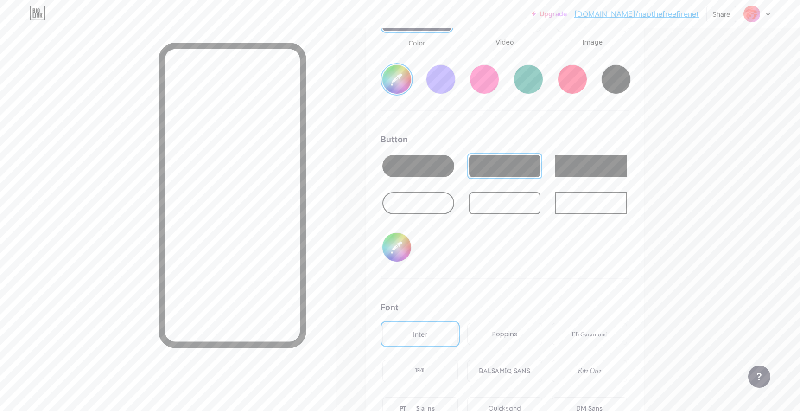
type input "#ffffff"
type input "#f58f00"
type input "#ffffff"
type input "#f58300"
type input "#ffffff"
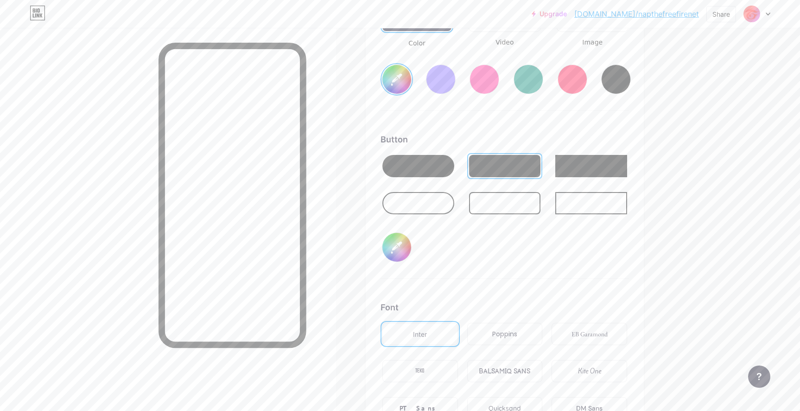
type input "#f57600"
type input "#ffffff"
type input "#f55600"
type input "#ffffff"
type input "#f53d00"
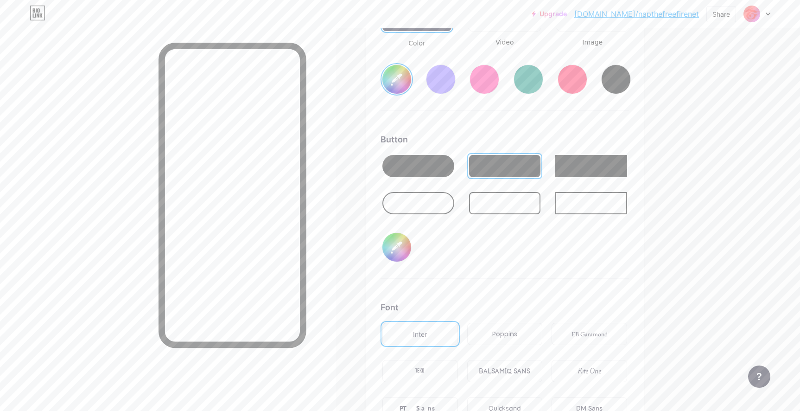
type input "#ffffff"
type input "#f52500"
type input "#ffffff"
type input "#f51800"
type input "#ffffff"
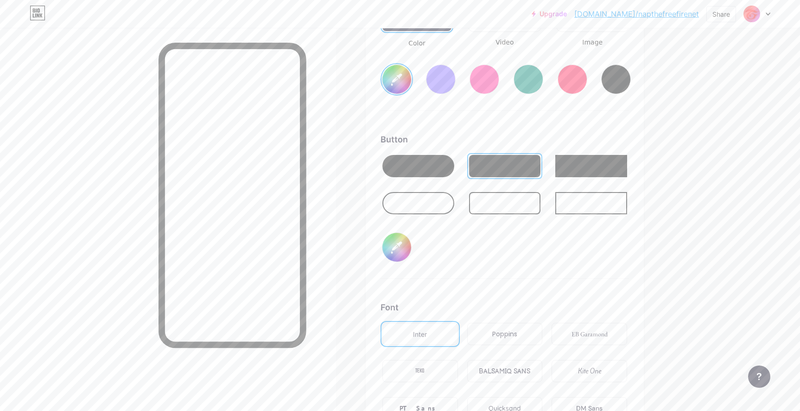
type input "#f51000"
type input "#ffffff"
type input "#f50000"
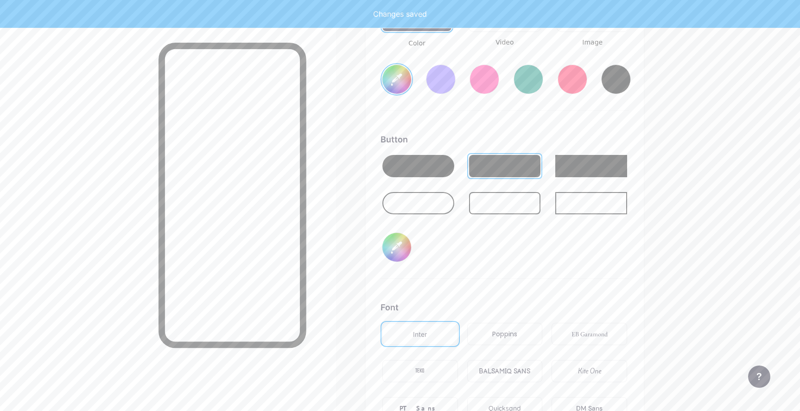
type input "#ffffff"
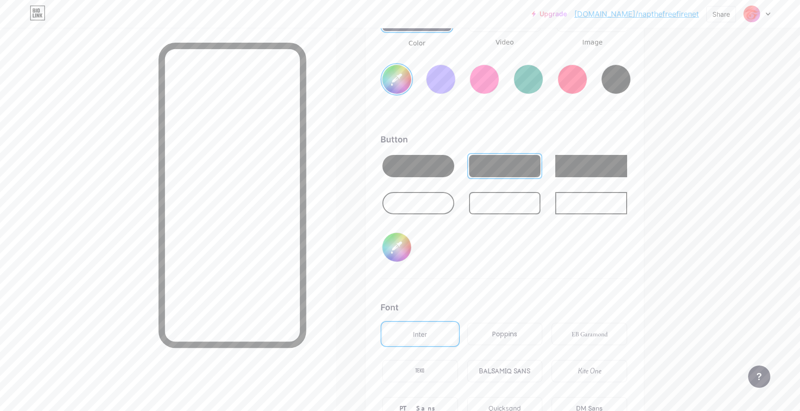
type input "#f50000"
click at [571, 277] on div "Button #f50000" at bounding box center [505, 206] width 249 height 146
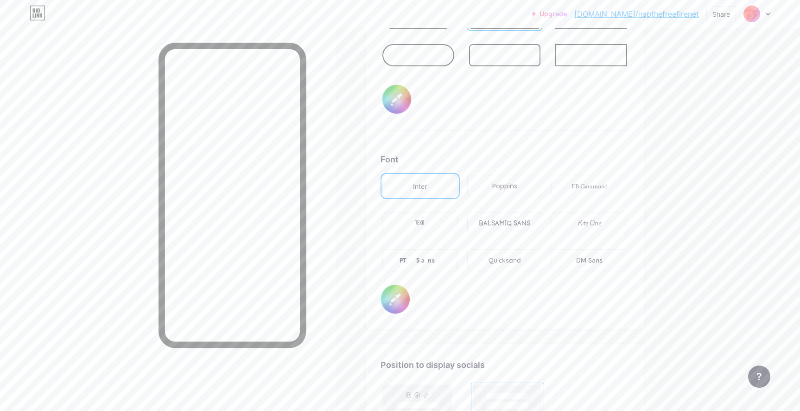
scroll to position [1556, 0]
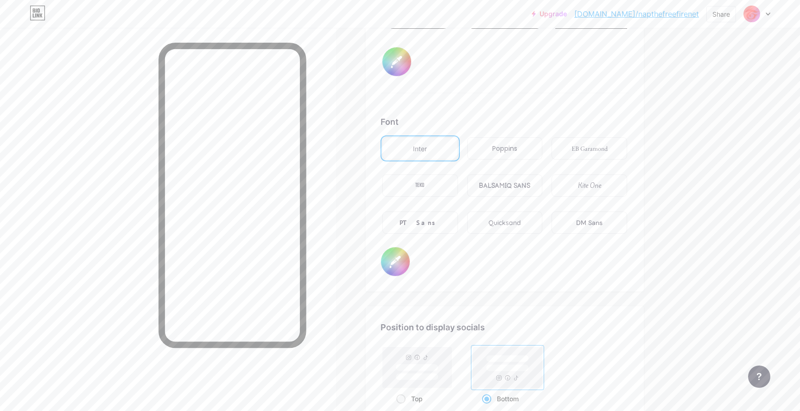
click at [423, 181] on div "TEKO" at bounding box center [419, 186] width 9 height 10
click at [441, 224] on div "PT Sans" at bounding box center [421, 222] width 76 height 22
click at [518, 223] on div "Quicksand" at bounding box center [505, 223] width 32 height 10
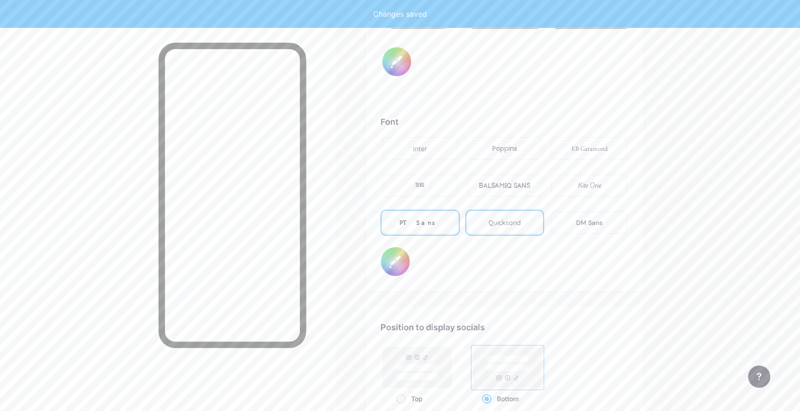
type input "#ffffff"
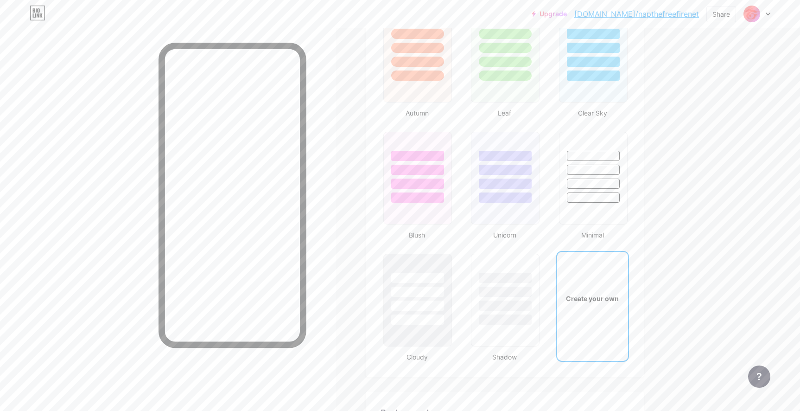
scroll to position [645, 0]
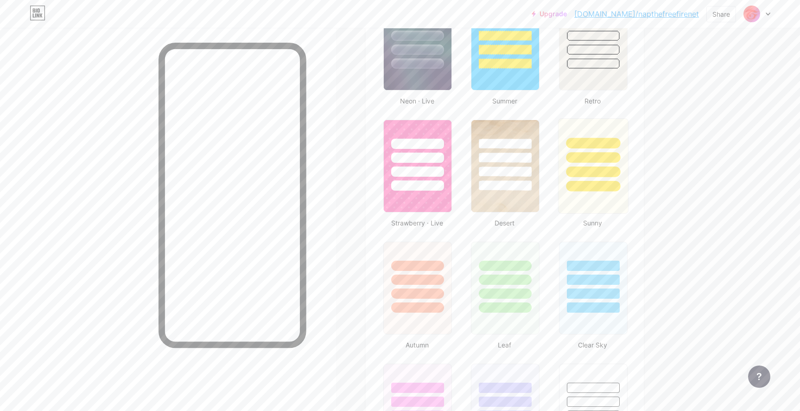
click at [579, 186] on div at bounding box center [593, 186] width 54 height 11
click at [519, 59] on div at bounding box center [505, 64] width 54 height 11
click at [600, 164] on div at bounding box center [593, 155] width 70 height 73
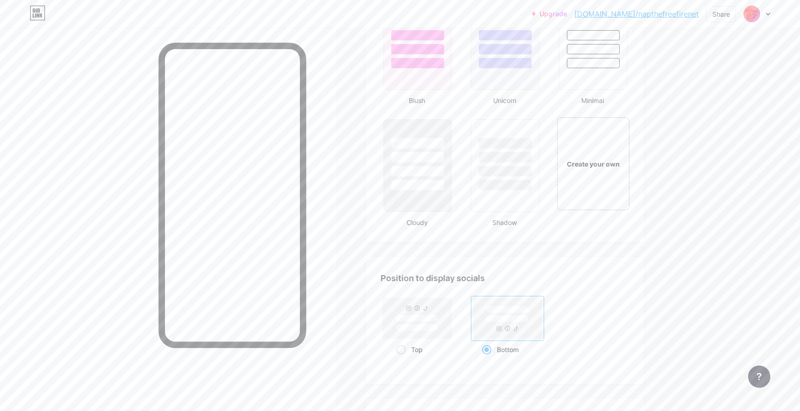
scroll to position [1025, 0]
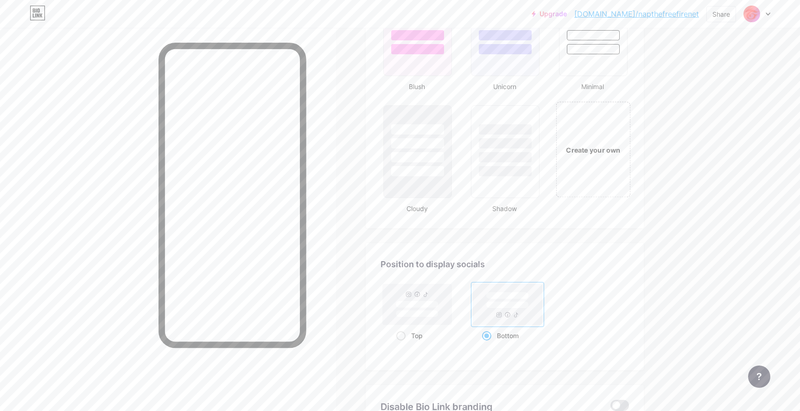
click at [606, 158] on div "Create your own" at bounding box center [593, 150] width 75 height 96
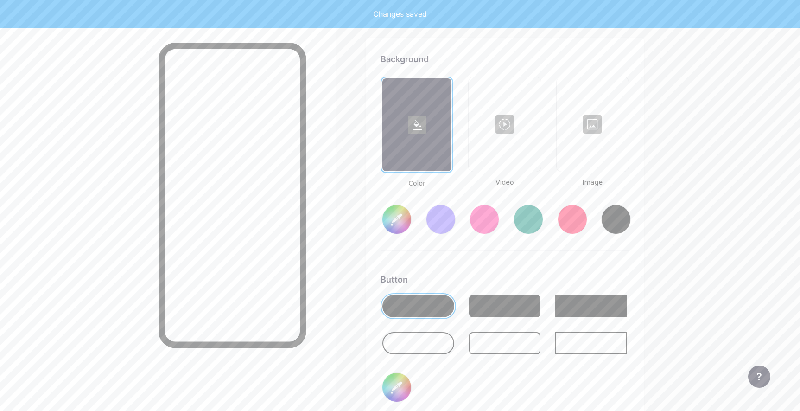
scroll to position [1231, 0]
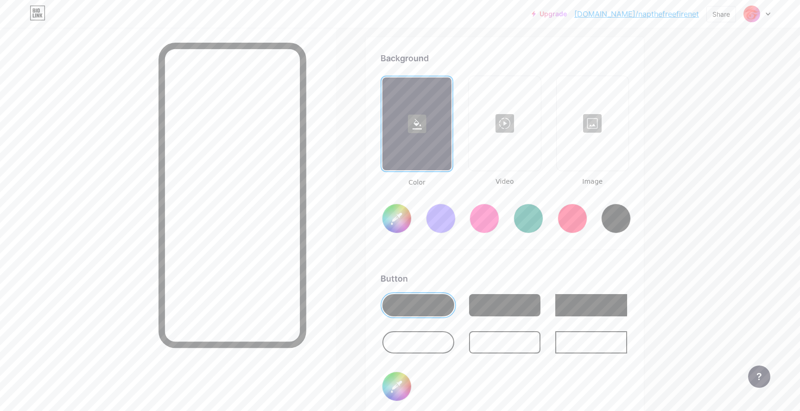
type input "#ffffff"
type input "#000000"
click at [403, 219] on input "#ffffff" at bounding box center [397, 218] width 29 height 29
click at [508, 299] on div at bounding box center [505, 305] width 72 height 22
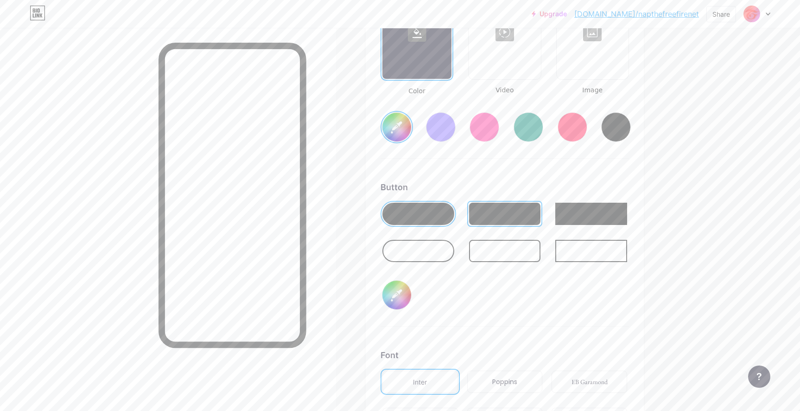
scroll to position [1324, 0]
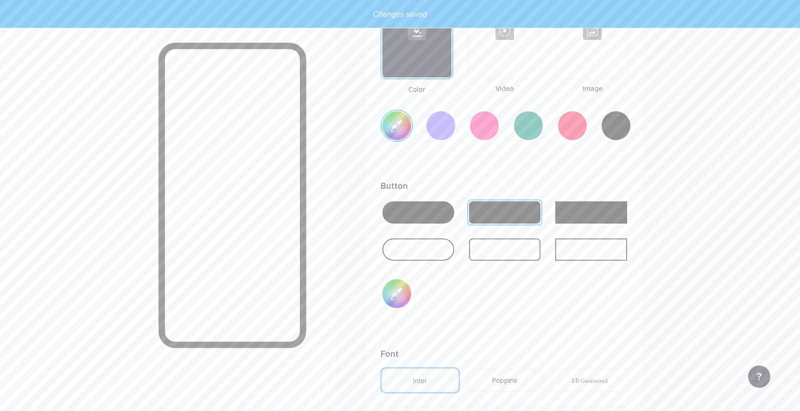
click at [502, 244] on div at bounding box center [505, 249] width 72 height 22
click at [505, 219] on div at bounding box center [505, 212] width 72 height 22
click at [397, 293] on input "#000000" at bounding box center [397, 293] width 29 height 29
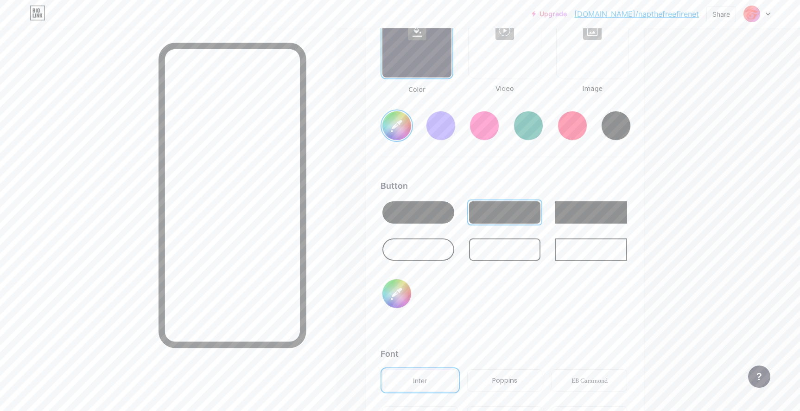
type input "#fefdeb"
type input "#ffdd00"
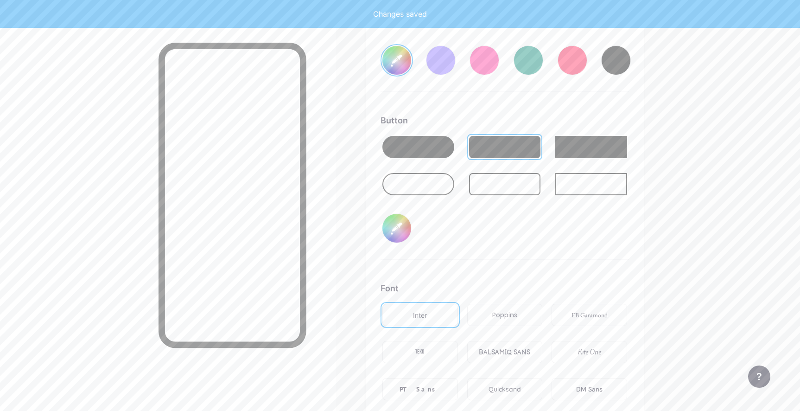
scroll to position [1463, 0]
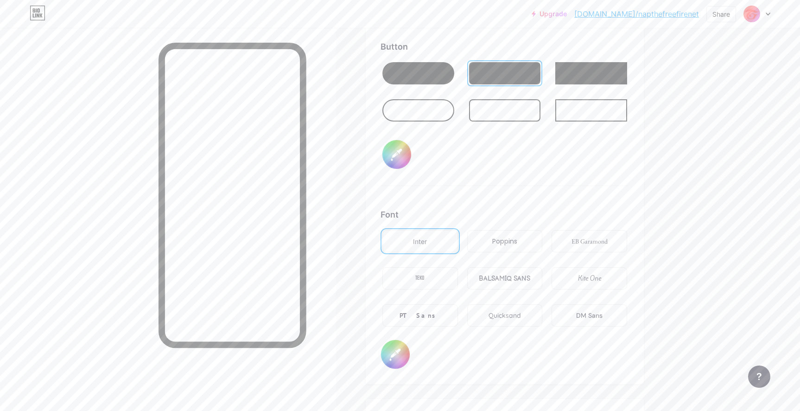
click at [532, 312] on div "Quicksand" at bounding box center [505, 315] width 76 height 22
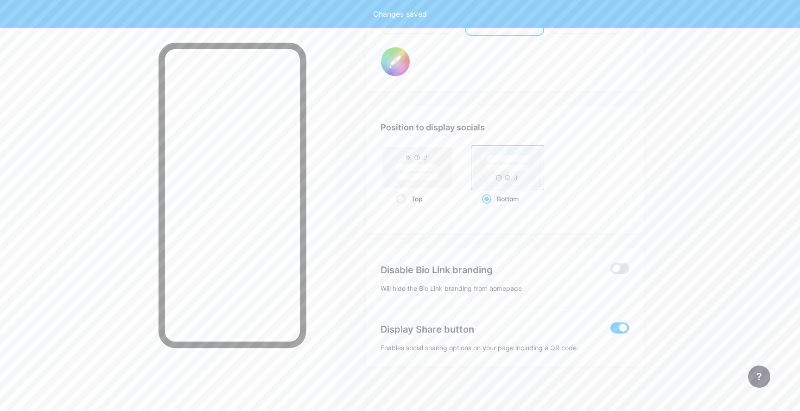
scroll to position [1758, 0]
type input "#fefdeb"
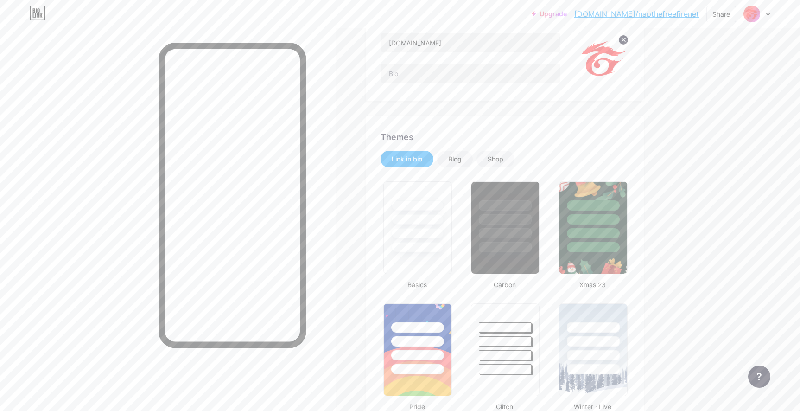
scroll to position [0, 0]
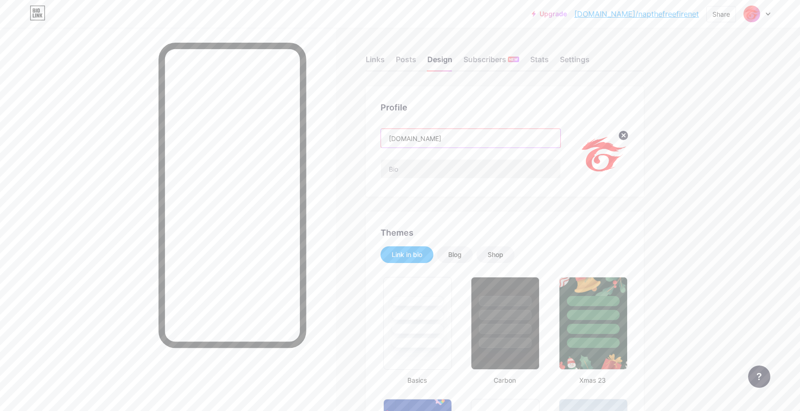
click at [470, 133] on input "[DOMAIN_NAME]" at bounding box center [470, 138] width 179 height 19
click at [449, 257] on div "Blog" at bounding box center [455, 254] width 36 height 17
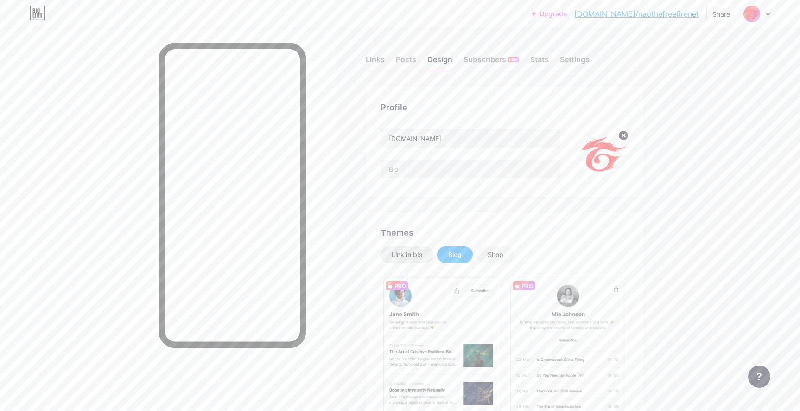
click at [427, 256] on div "Link in bio" at bounding box center [407, 254] width 53 height 17
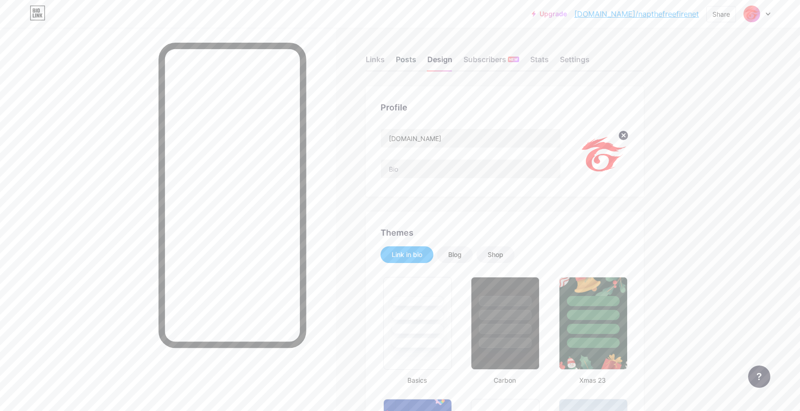
click at [406, 60] on div "Posts" at bounding box center [406, 62] width 20 height 17
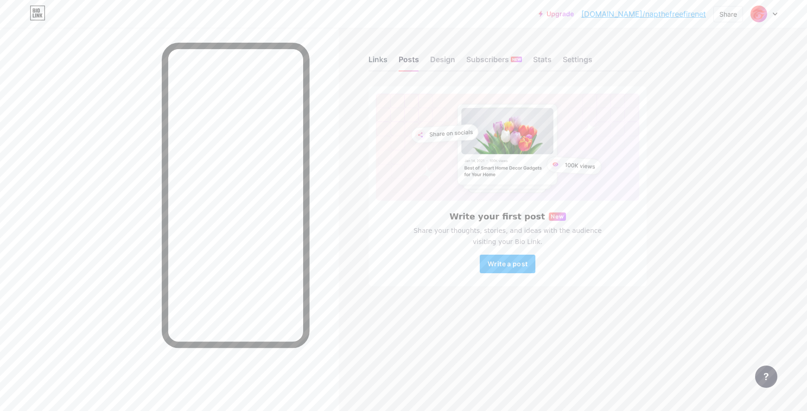
click at [377, 60] on div "Links" at bounding box center [378, 62] width 19 height 17
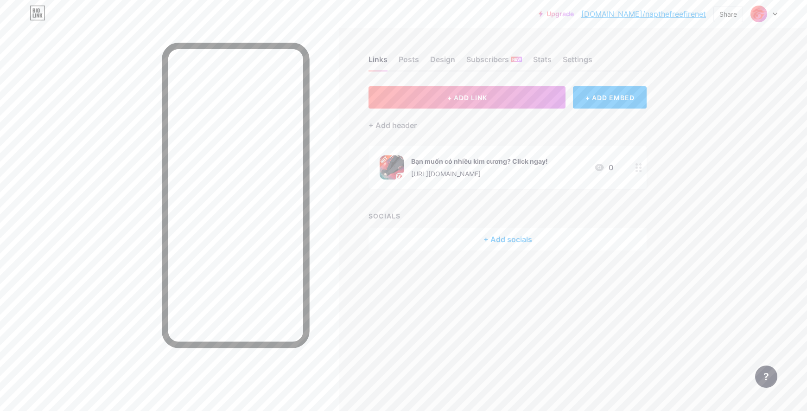
click at [564, 166] on div "Bạn muốn có nhiều kim cương? Click ngay! [URL][DOMAIN_NAME] 0" at bounding box center [497, 167] width 234 height 24
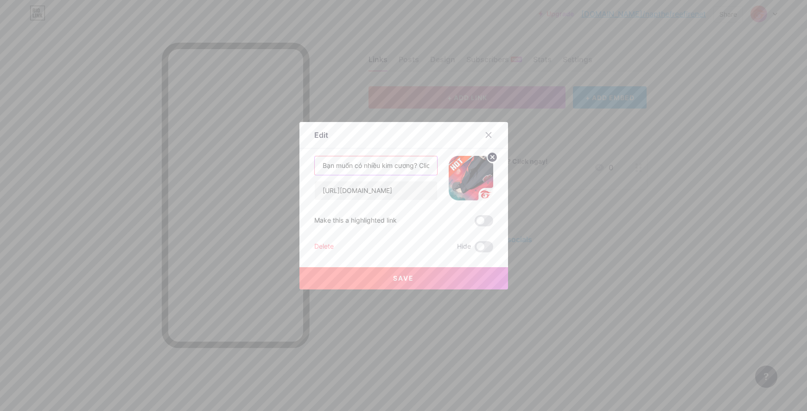
click at [417, 167] on input "Bạn muốn có nhiều kim cương? Click ngay!" at bounding box center [376, 165] width 122 height 19
click at [413, 280] on button "Save" at bounding box center [404, 278] width 209 height 22
click at [479, 221] on span at bounding box center [484, 220] width 19 height 11
click at [475, 223] on input "checkbox" at bounding box center [475, 223] width 0 height 0
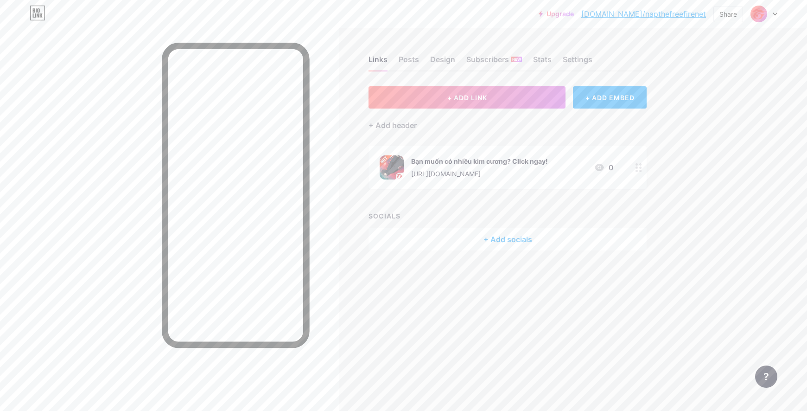
click at [552, 166] on div "Bạn muốn có nhiều kim cương? Click ngay! [URL][DOMAIN_NAME] 0" at bounding box center [497, 167] width 234 height 24
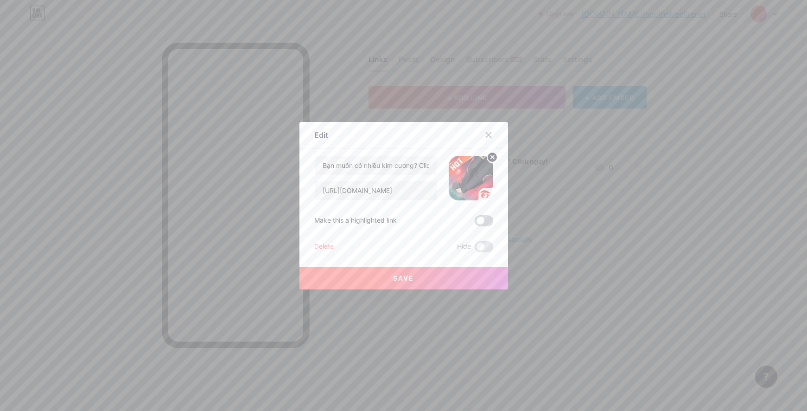
click at [478, 223] on span at bounding box center [484, 220] width 19 height 11
click at [475, 223] on input "checkbox" at bounding box center [475, 223] width 0 height 0
click at [417, 289] on div at bounding box center [403, 205] width 807 height 411
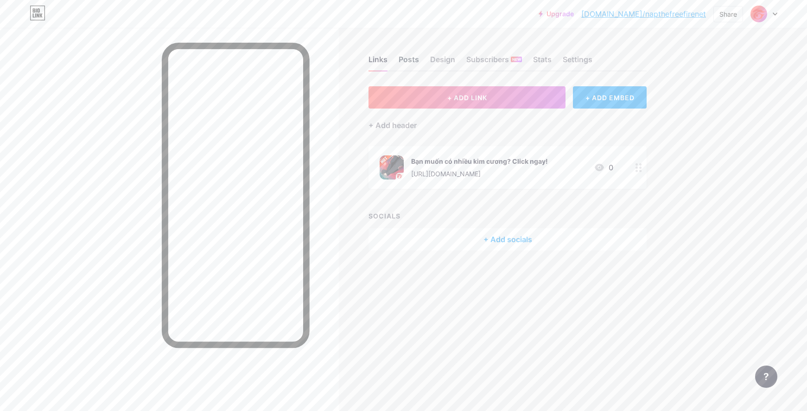
click at [402, 66] on div "Posts" at bounding box center [409, 62] width 20 height 17
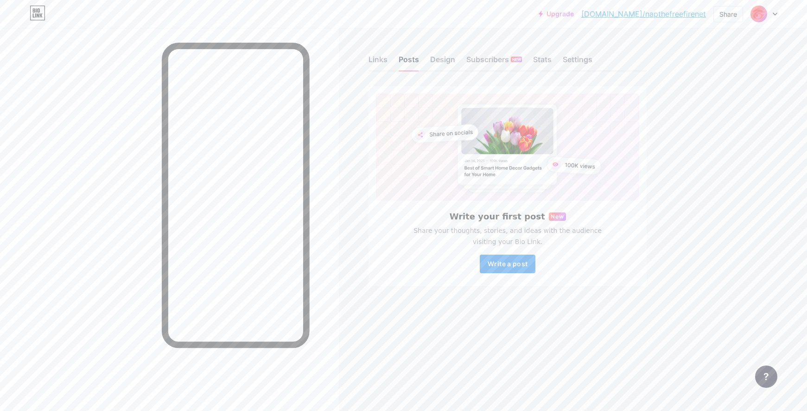
click at [512, 262] on span "Write a post" at bounding box center [508, 264] width 40 height 8
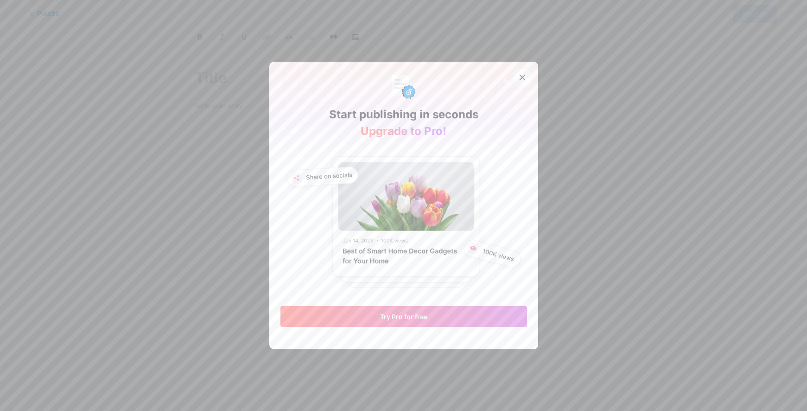
click at [514, 81] on div at bounding box center [522, 77] width 17 height 17
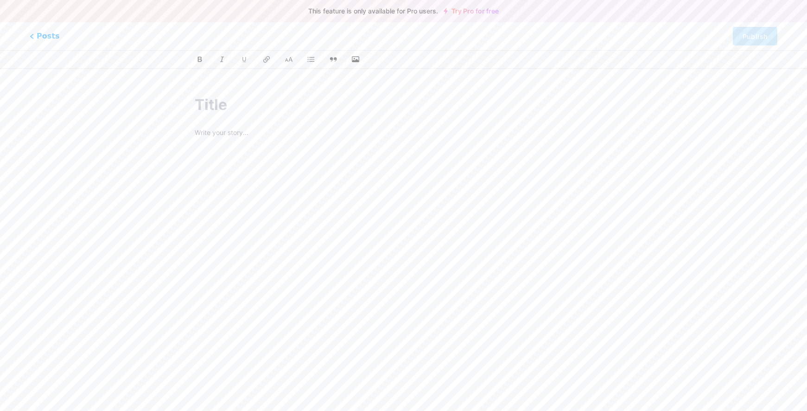
click at [198, 95] on input "text" at bounding box center [404, 105] width 418 height 22
click at [35, 36] on span "Posts" at bounding box center [44, 36] width 33 height 12
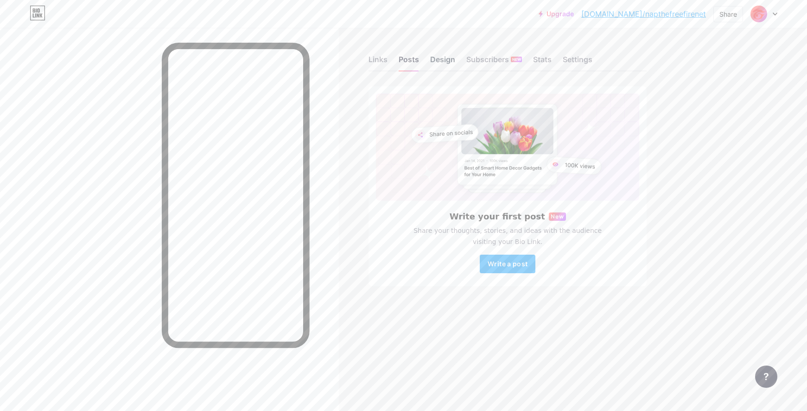
click at [449, 61] on div "Design" at bounding box center [442, 62] width 25 height 17
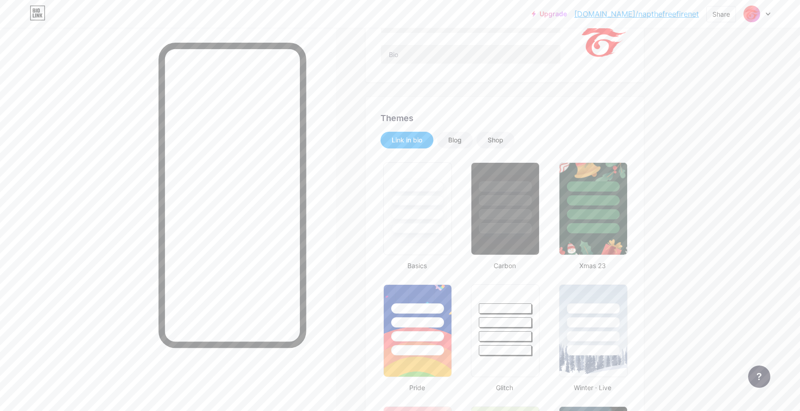
type input "#fefdeb"
type input "#ffdd00"
type input "#000000"
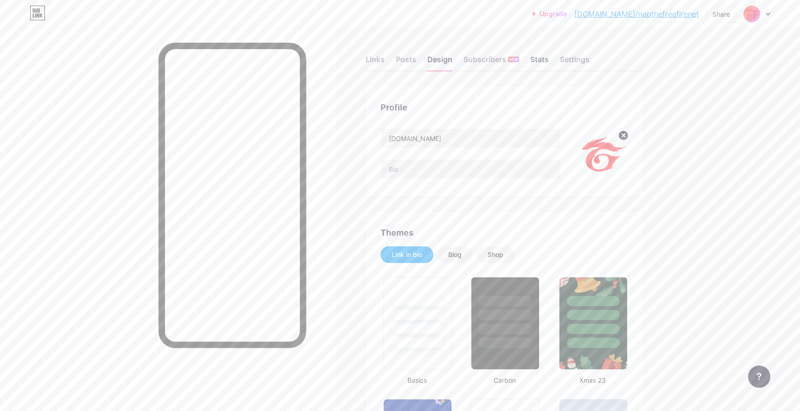
click at [546, 62] on div "Stats" at bounding box center [539, 62] width 19 height 17
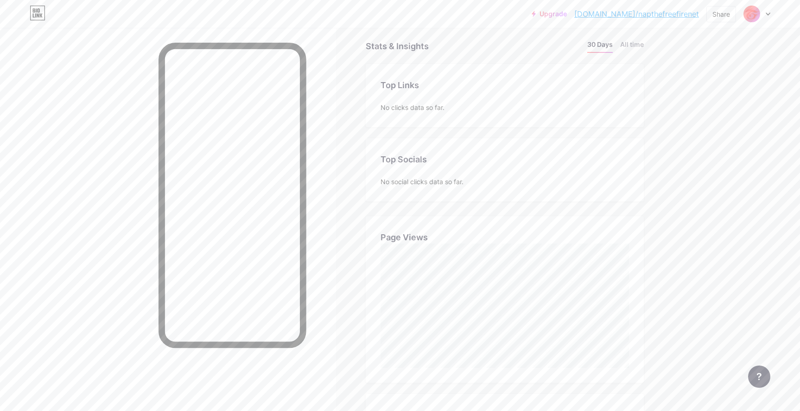
scroll to position [28, 0]
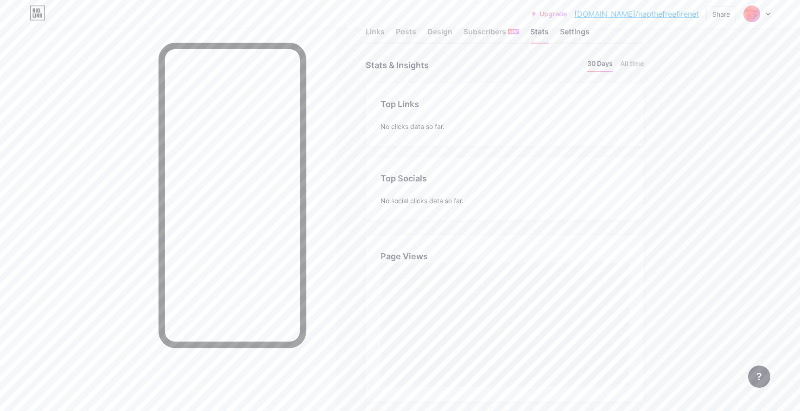
click at [570, 39] on div "Settings" at bounding box center [575, 34] width 30 height 17
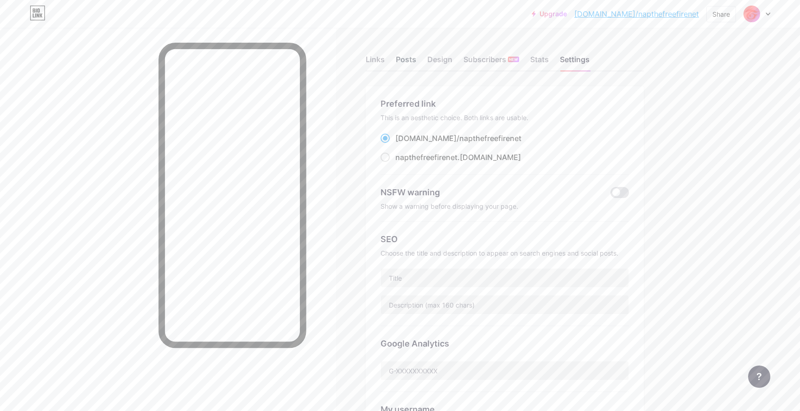
click at [410, 66] on div "Posts" at bounding box center [406, 62] width 20 height 17
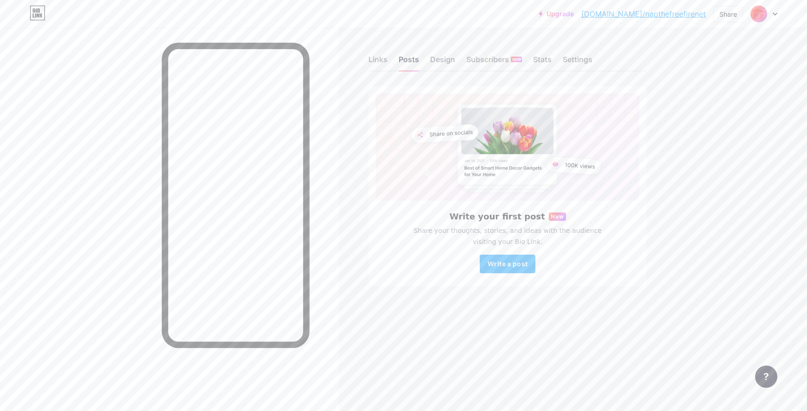
click at [491, 167] on rect at bounding box center [508, 144] width 100 height 81
click at [512, 269] on button "Write a post" at bounding box center [508, 264] width 56 height 19
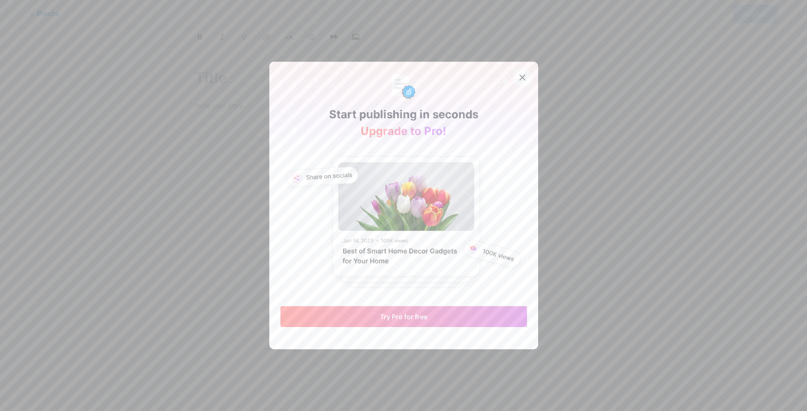
click at [520, 77] on icon at bounding box center [522, 77] width 5 height 5
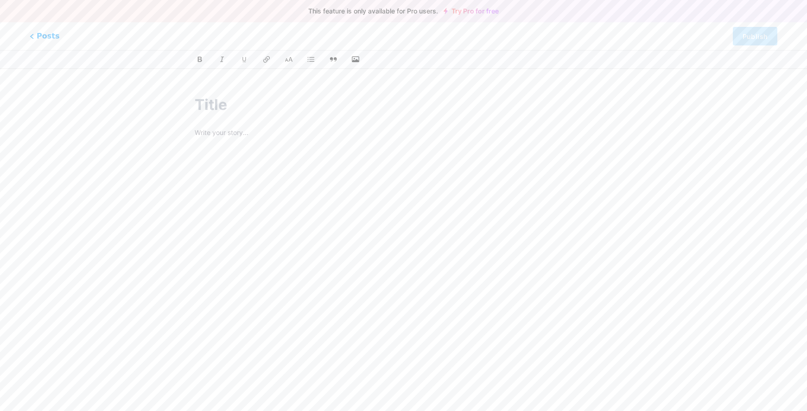
click at [285, 104] on input "text" at bounding box center [404, 105] width 418 height 22
click at [215, 104] on input "text" at bounding box center [404, 105] width 418 height 22
type input "n"
type input "N"
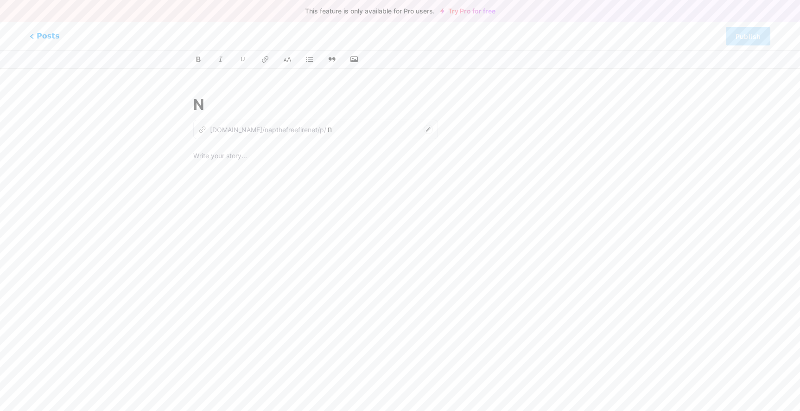
type input "najp"
click at [250, 100] on input "text" at bounding box center [400, 105] width 414 height 22
click at [356, 182] on div at bounding box center [400, 266] width 414 height 232
click at [41, 37] on span "Posts" at bounding box center [44, 36] width 33 height 12
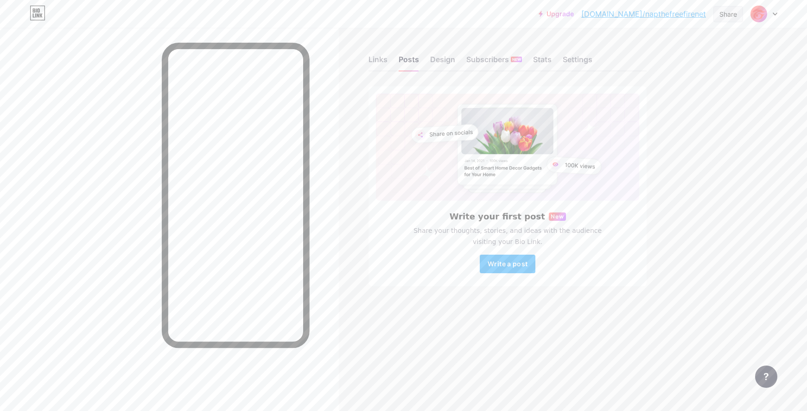
click at [730, 15] on div "Share" at bounding box center [729, 14] width 18 height 10
click at [689, 49] on div "Copy link" at bounding box center [674, 48] width 138 height 22
click at [524, 38] on div "Links Posts Design Subscribers NEW Stats Settings Write your first post New Sha…" at bounding box center [343, 180] width 686 height 305
click at [32, 11] on icon at bounding box center [38, 13] width 16 height 15
